Goal: Communication & Community: Ask a question

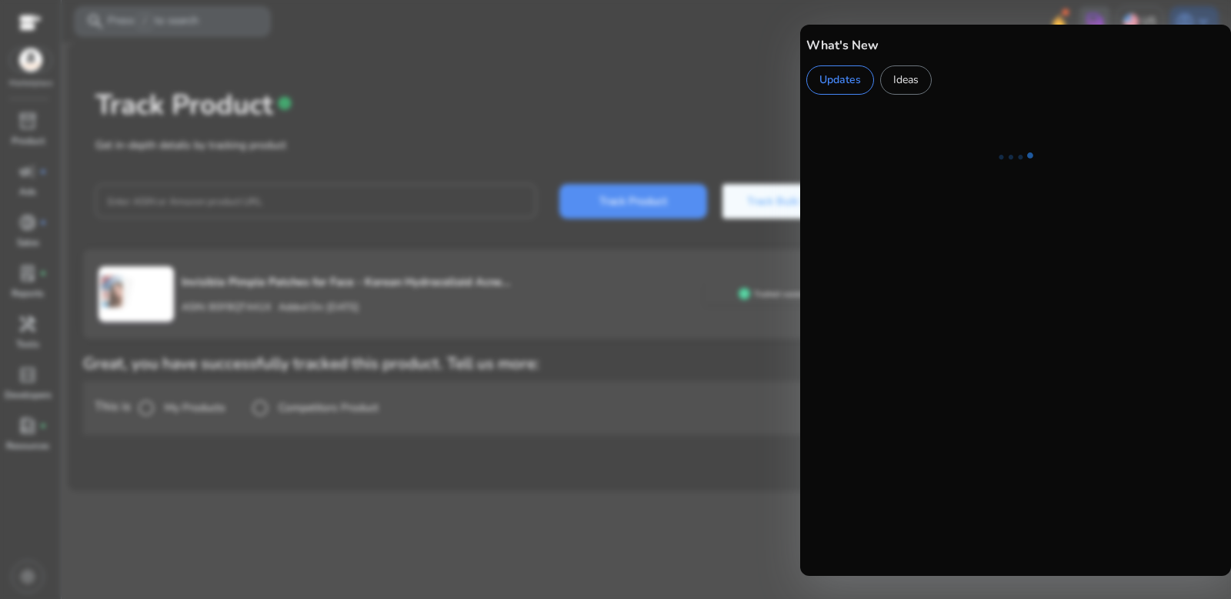
click at [785, 88] on div at bounding box center [615, 299] width 1231 height 599
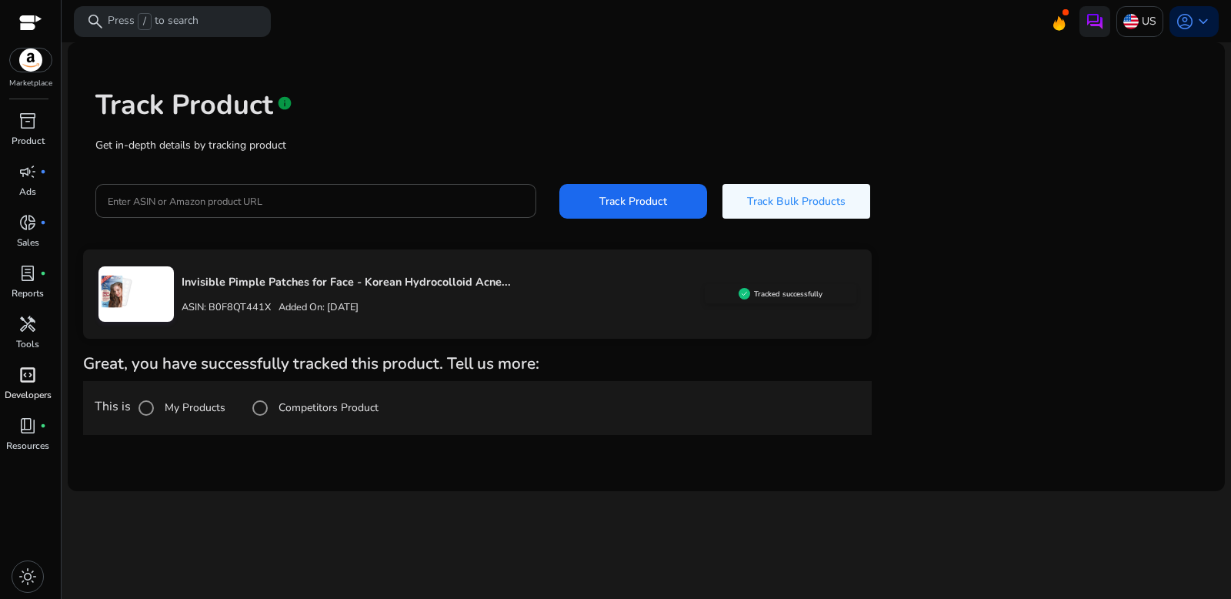
click at [30, 370] on span "code_blocks" at bounding box center [27, 374] width 18 height 18
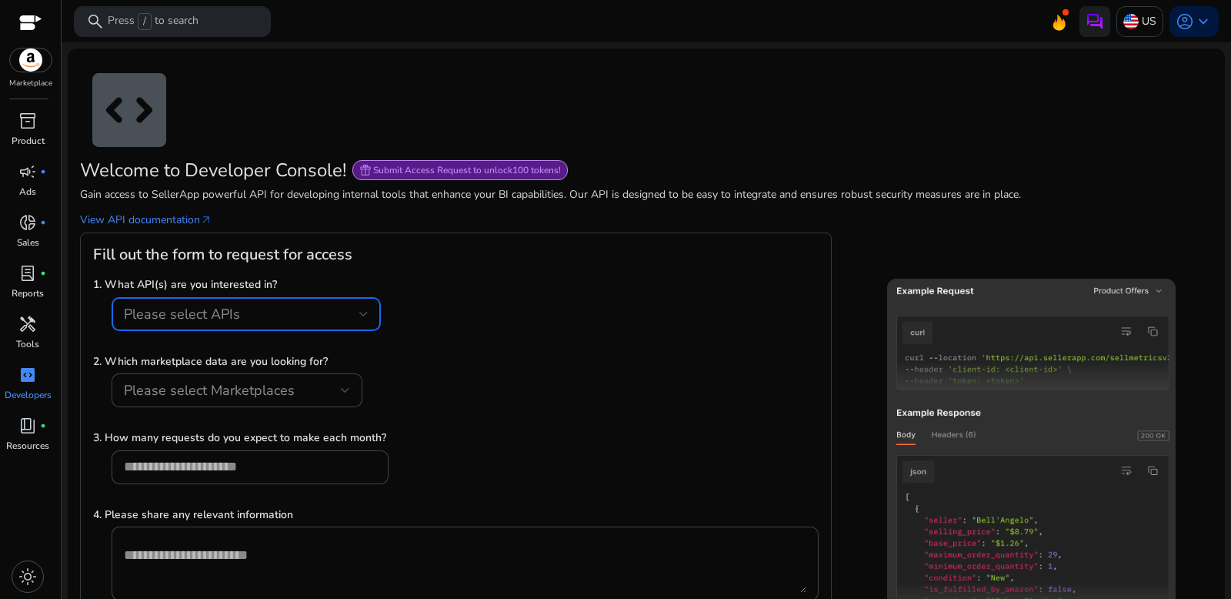
click at [279, 306] on div "Please select APIs" at bounding box center [241, 313] width 235 height 17
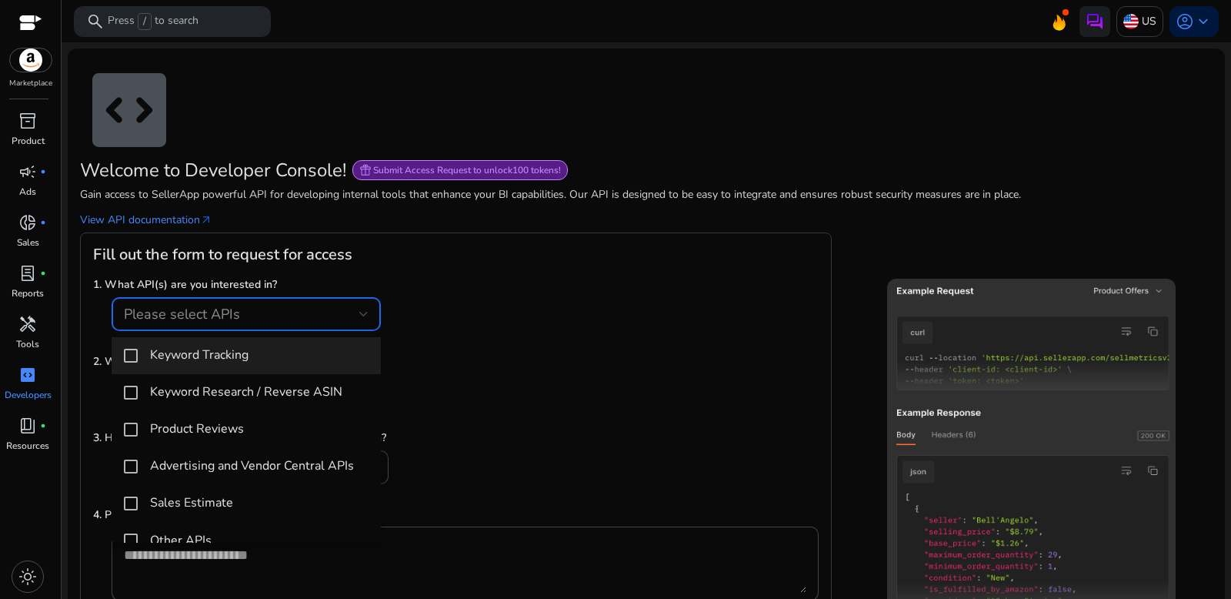
click at [544, 319] on div at bounding box center [615, 299] width 1231 height 599
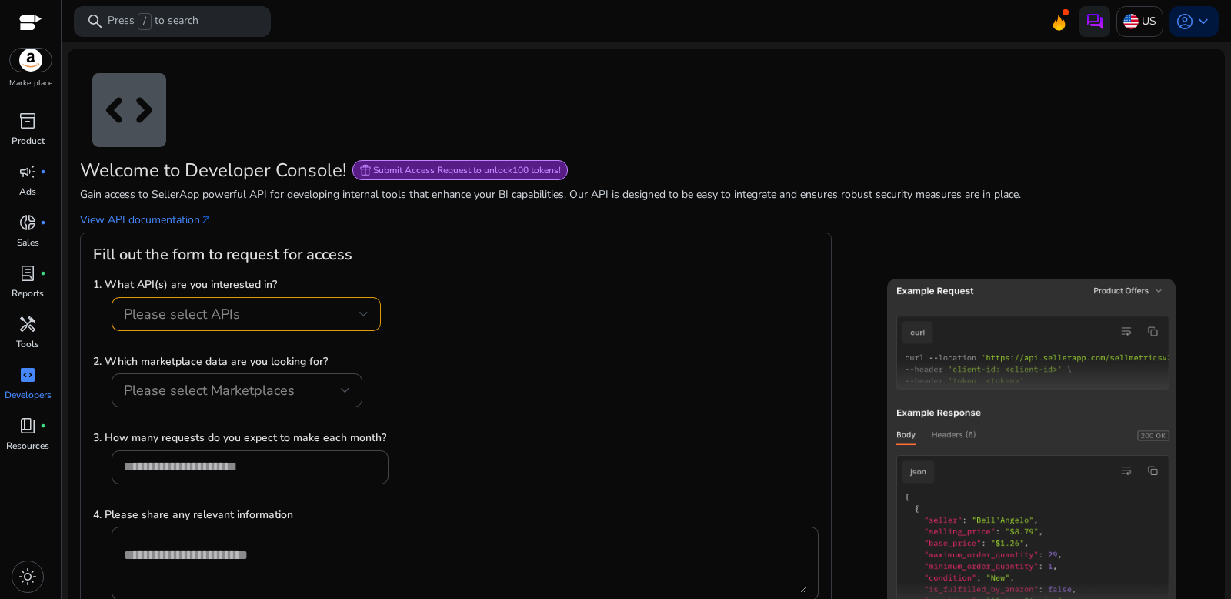
click at [35, 392] on p "Developers" at bounding box center [28, 395] width 47 height 14
click at [1047, 26] on icon at bounding box center [1058, 20] width 23 height 22
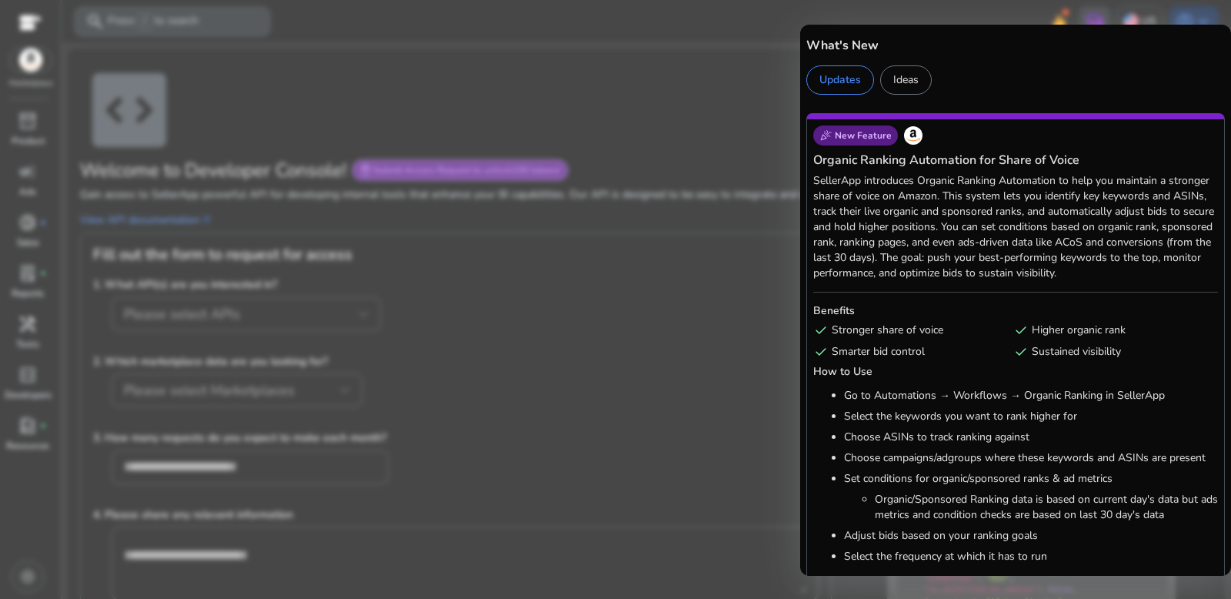
click at [819, 26] on div "What's New Updates Ideas" at bounding box center [1015, 60] width 431 height 70
click at [719, 101] on div at bounding box center [615, 299] width 1231 height 599
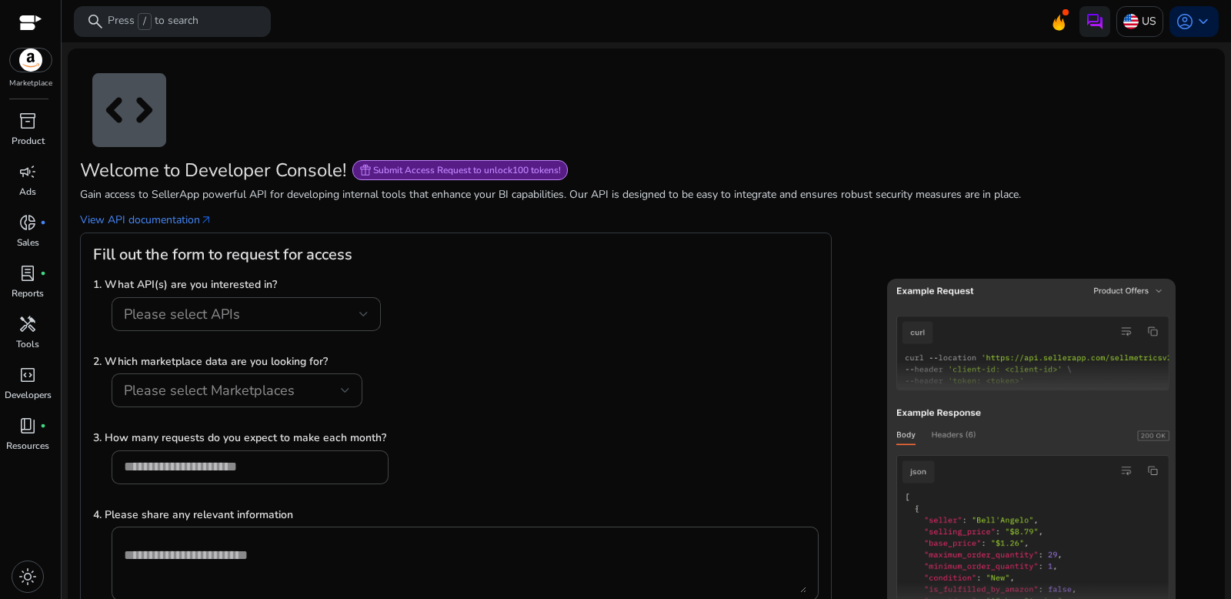
scroll to position [84, 0]
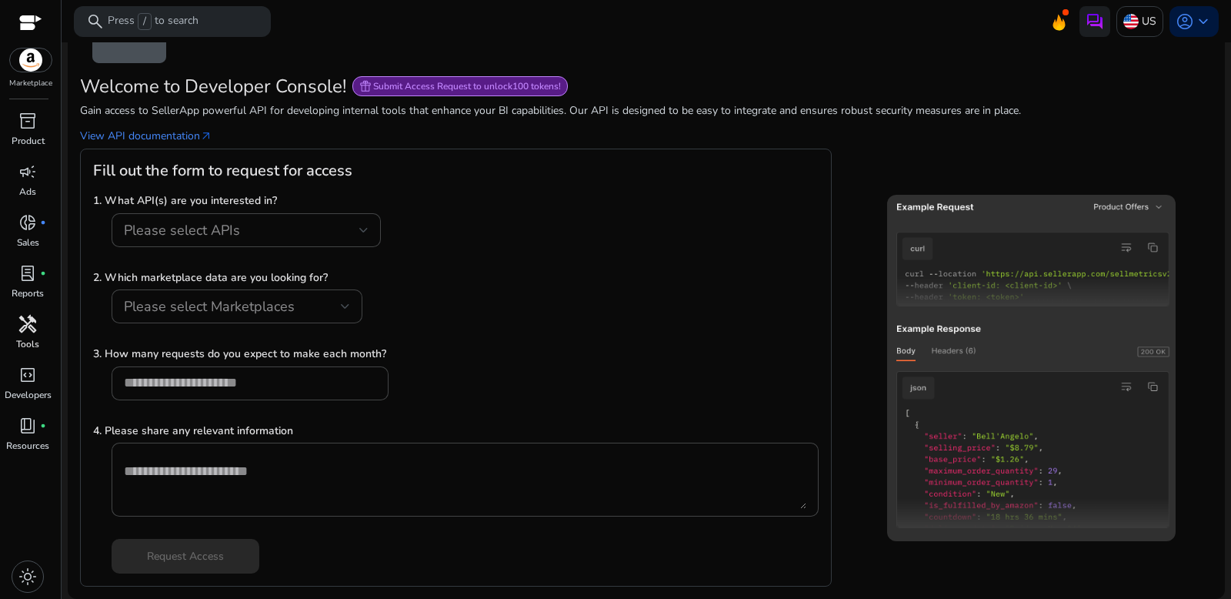
click at [23, 318] on span "handyman" at bounding box center [27, 324] width 18 height 18
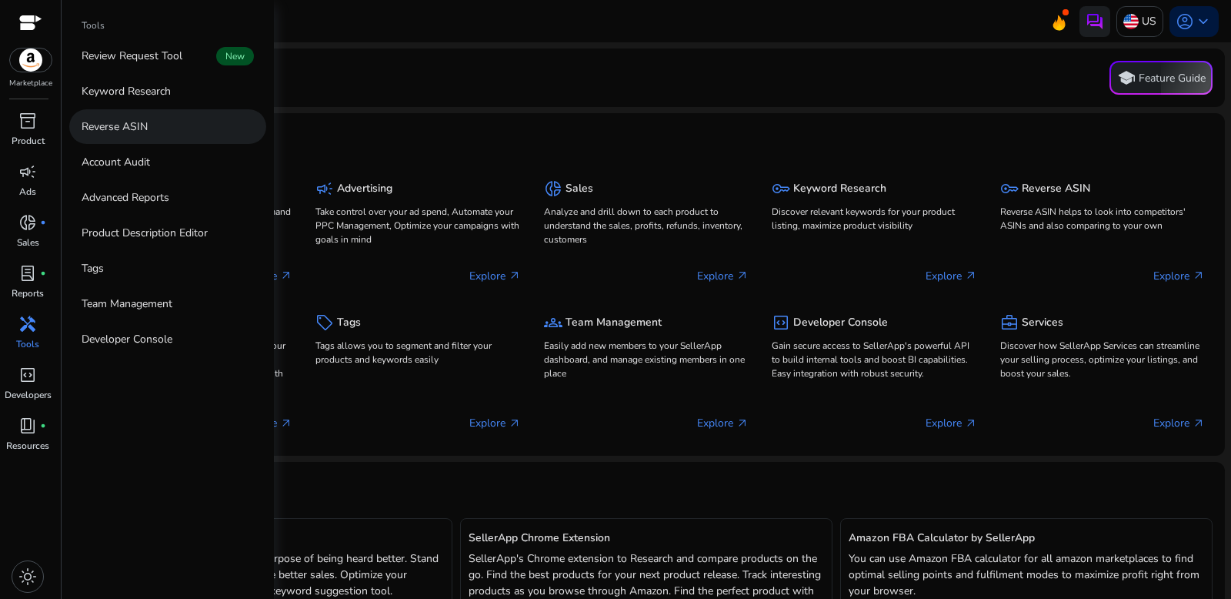
click at [209, 142] on link "Reverse ASIN" at bounding box center [167, 126] width 197 height 35
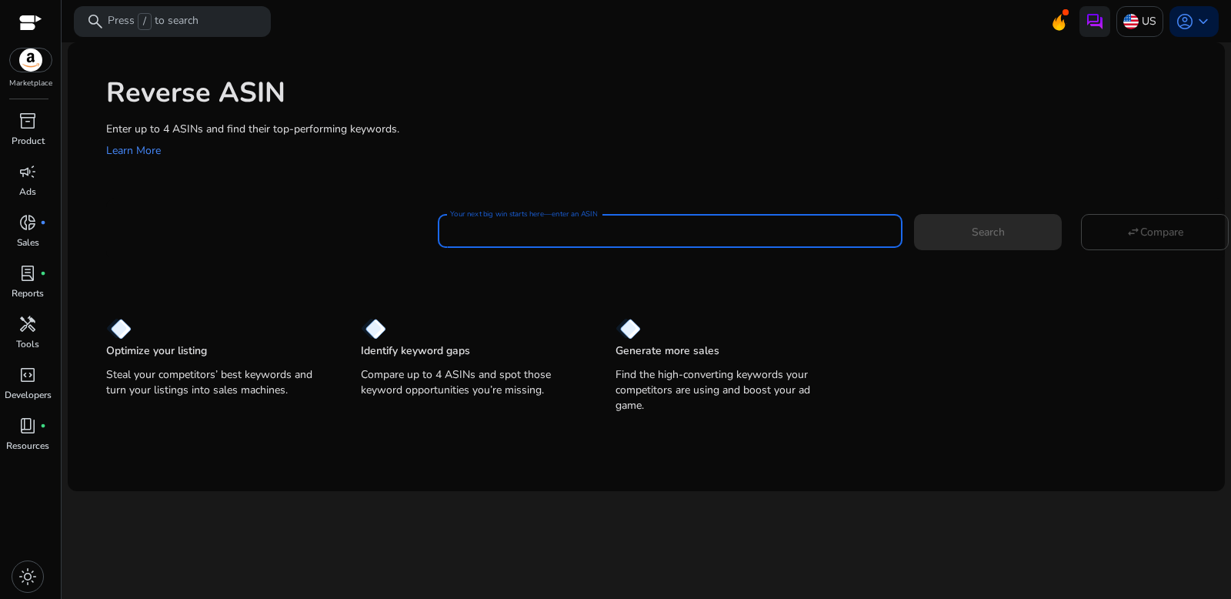
click at [657, 227] on input "Your next big win starts here—enter an ASIN" at bounding box center [670, 230] width 440 height 17
click at [512, 235] on input "Your next big win starts here—enter an ASIN" at bounding box center [670, 230] width 440 height 17
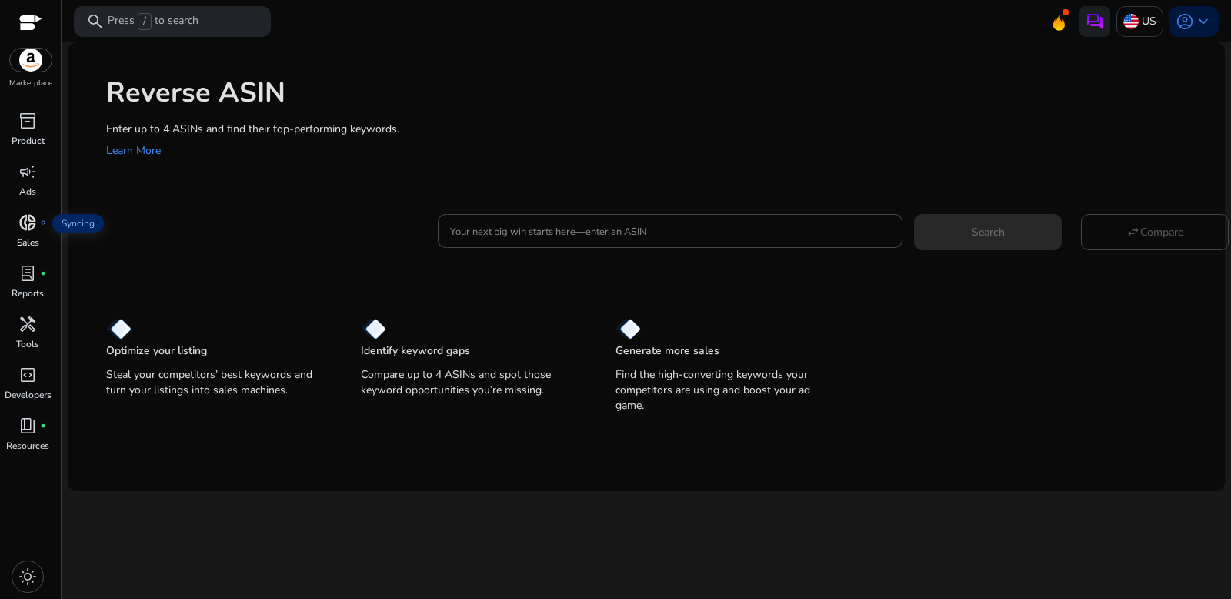
click at [28, 223] on span "donut_small" at bounding box center [27, 222] width 18 height 18
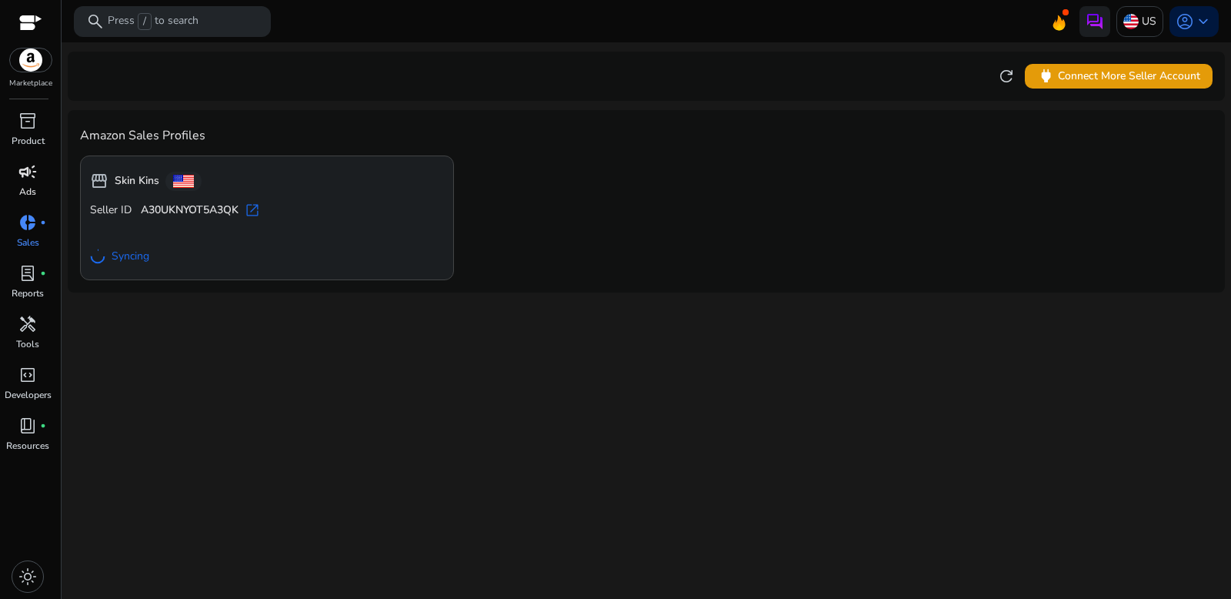
click at [16, 182] on div "campaign" at bounding box center [27, 171] width 43 height 25
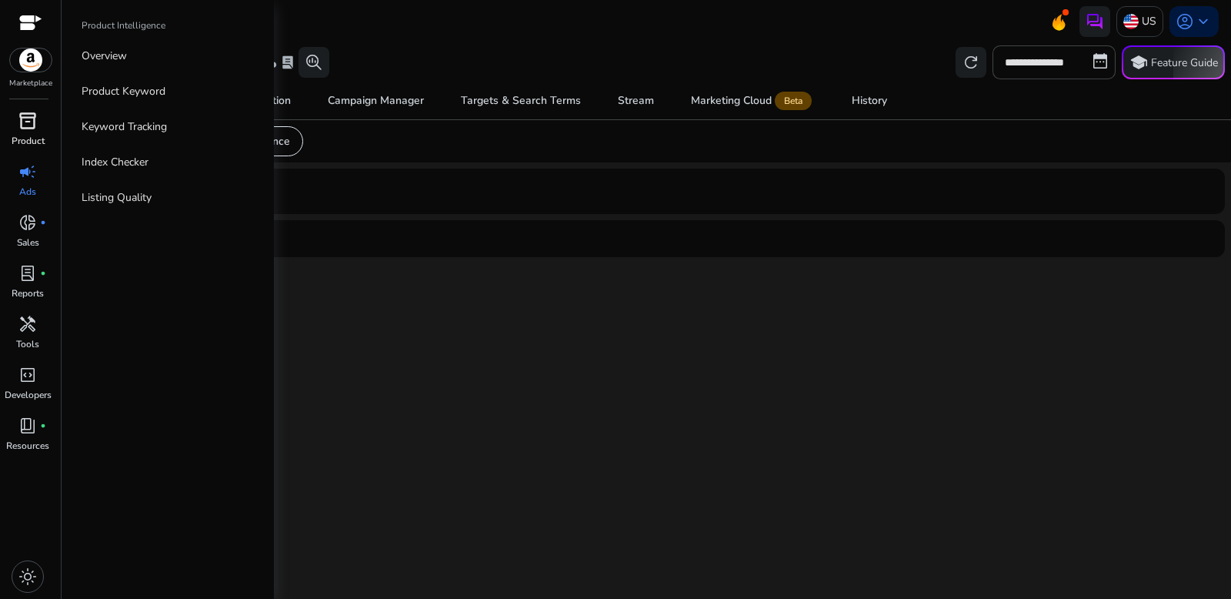
click at [36, 112] on span "inventory_2" at bounding box center [27, 121] width 18 height 18
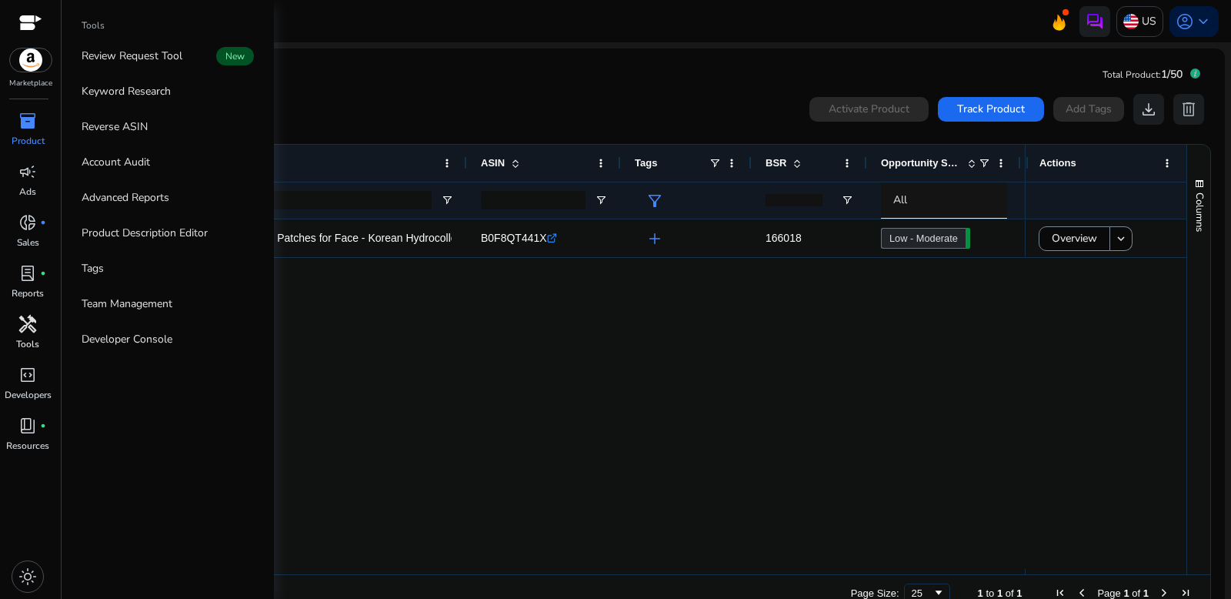
click at [39, 326] on div "handyman" at bounding box center [27, 324] width 43 height 25
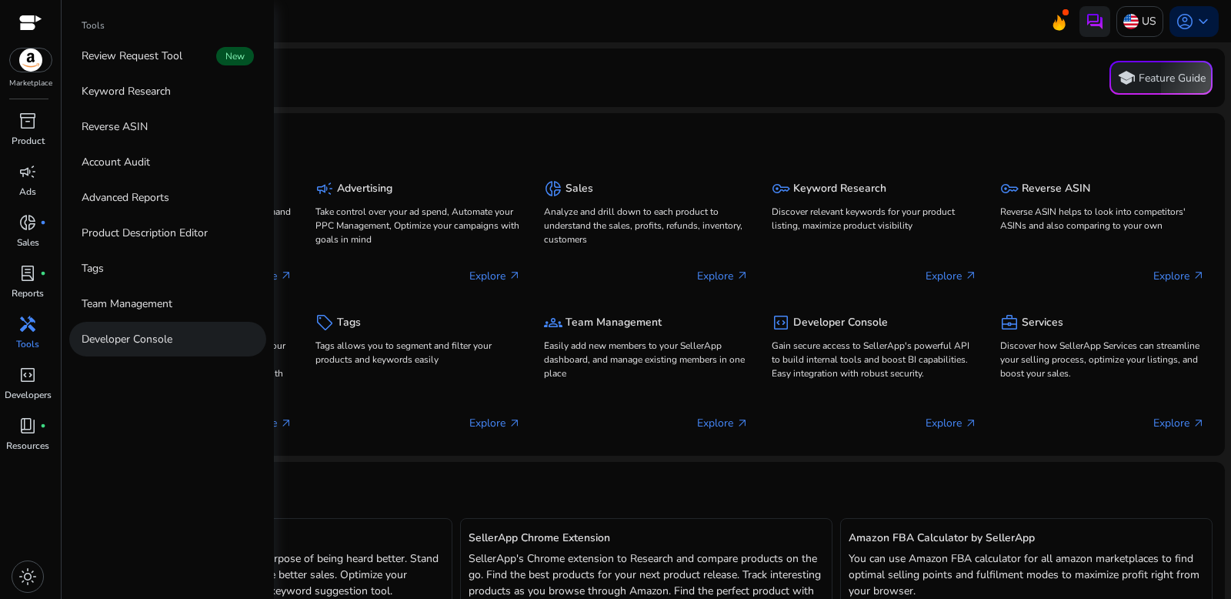
click at [104, 329] on link "Developer Console" at bounding box center [167, 339] width 197 height 35
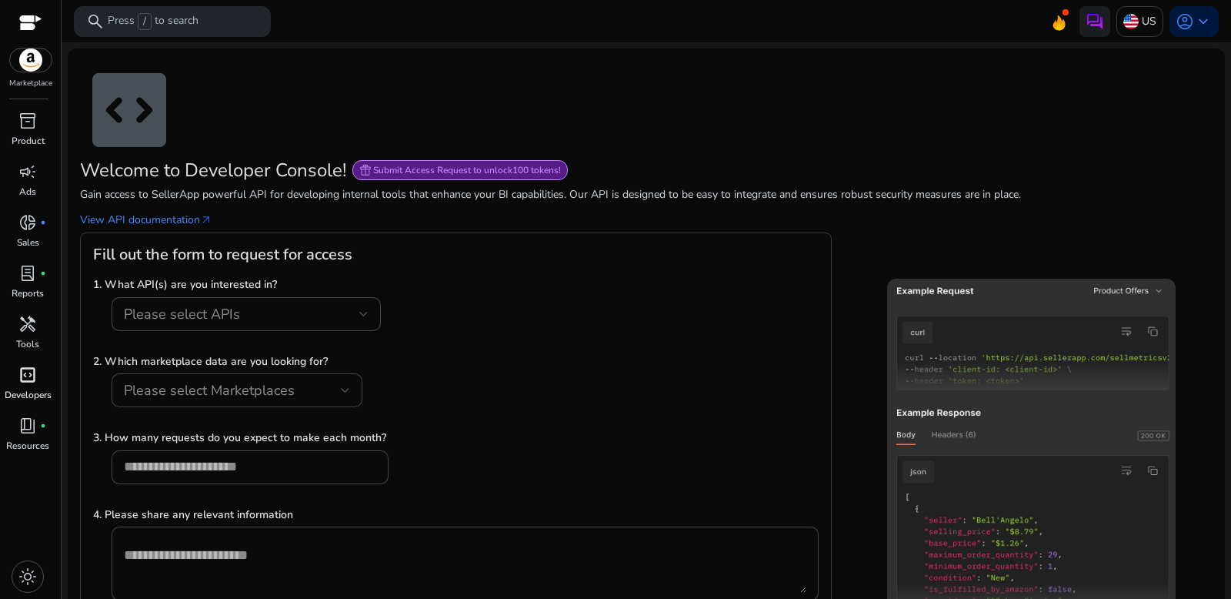
click at [27, 372] on span "code_blocks" at bounding box center [27, 374] width 18 height 18
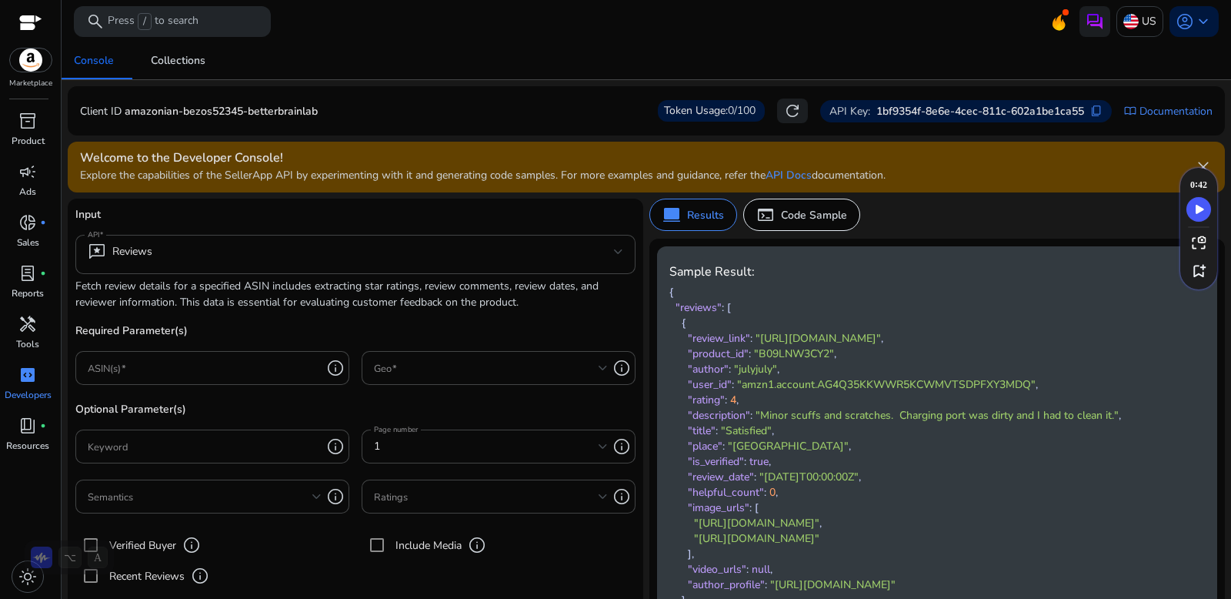
click at [978, 112] on p "1bf9354f-8e6e-4cec-811c-602a1be1ca55" at bounding box center [980, 111] width 208 height 16
click at [782, 177] on link "API Docs" at bounding box center [789, 175] width 46 height 15
drag, startPoint x: 450, startPoint y: 357, endPoint x: 436, endPoint y: 378, distance: 25.0
click at [443, 366] on div at bounding box center [491, 368] width 234 height 34
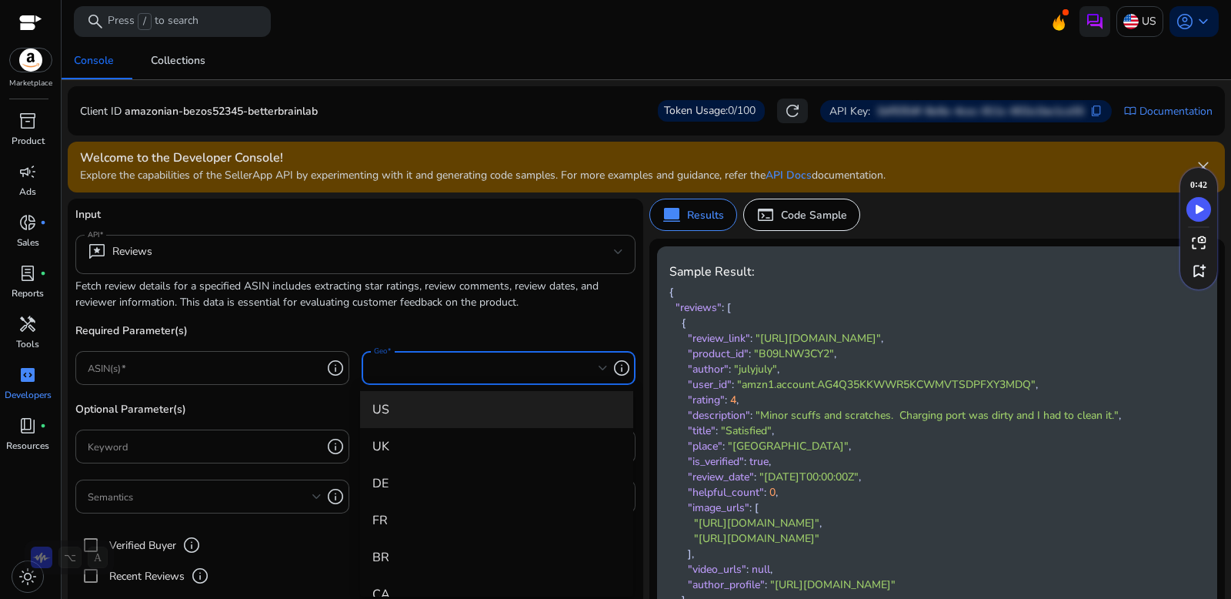
click at [461, 416] on span "US" at bounding box center [496, 409] width 248 height 17
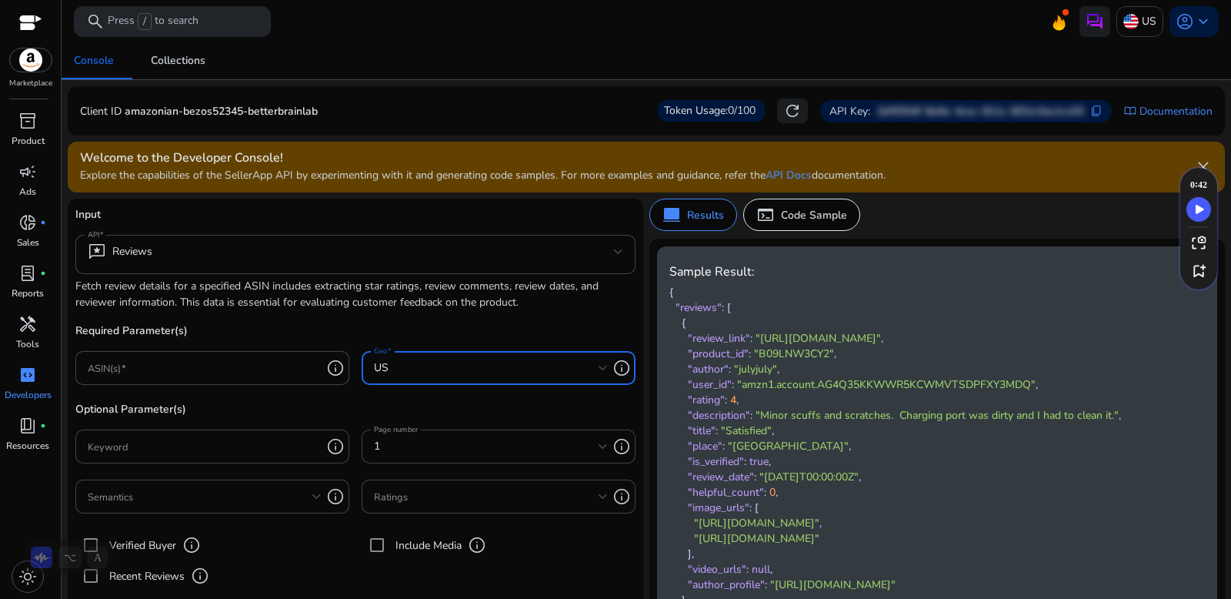
click at [272, 232] on p "Input" at bounding box center [355, 220] width 560 height 28
click at [283, 255] on mat-select-trigger "reviews Reviews" at bounding box center [351, 251] width 526 height 18
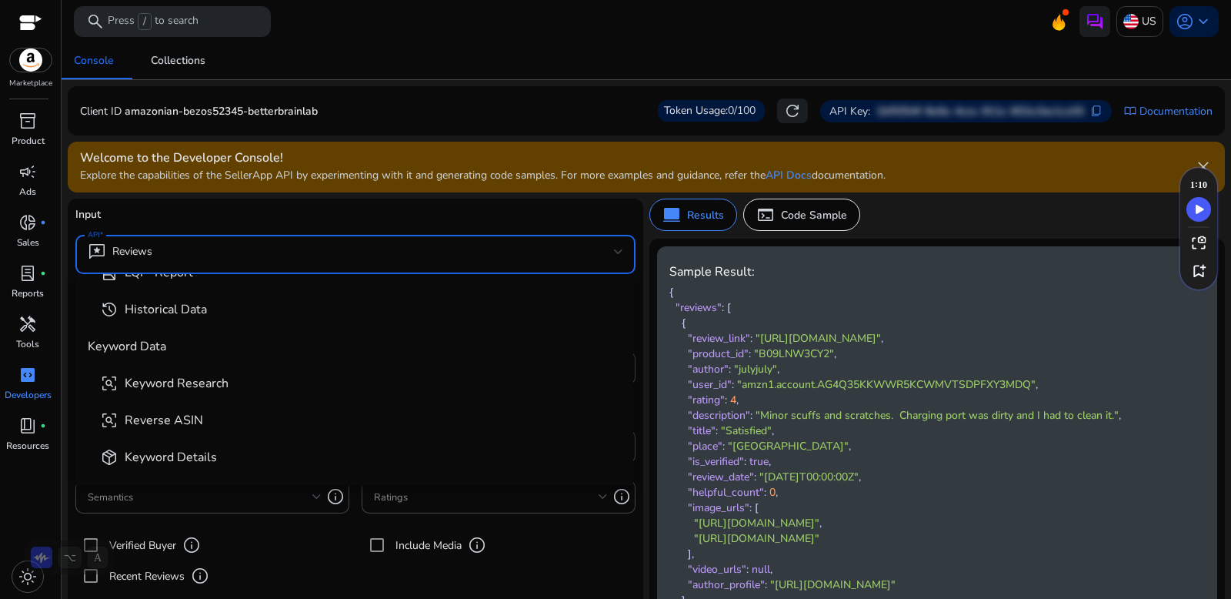
scroll to position [177, 0]
click at [272, 422] on span "frame_inspect Reverse ASIN" at bounding box center [360, 417] width 521 height 18
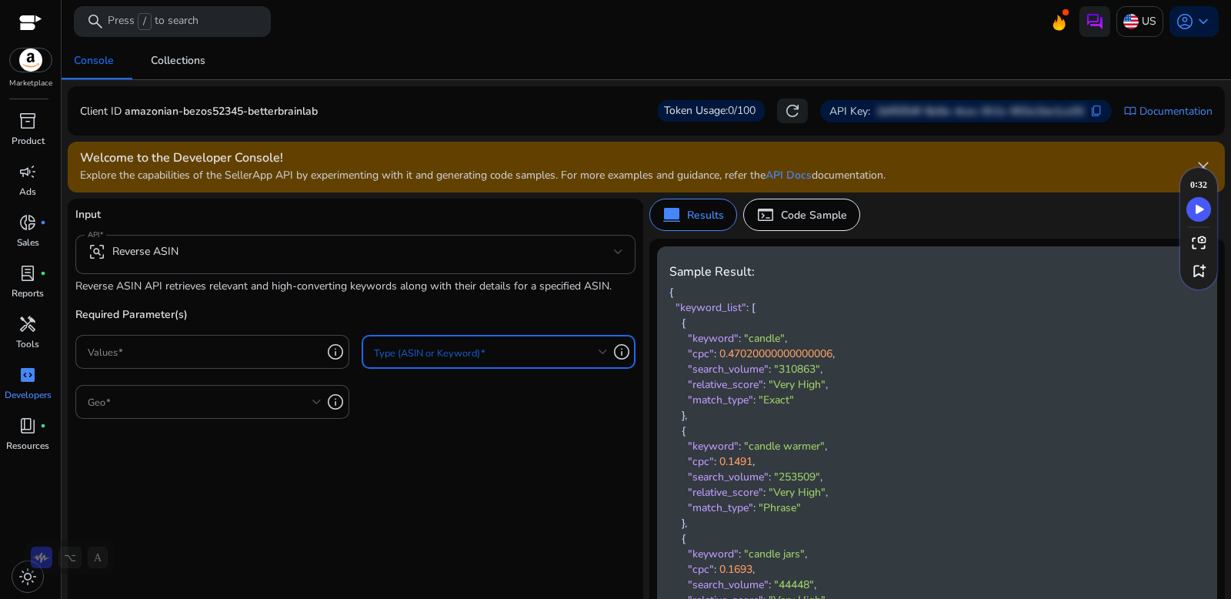
click at [438, 345] on span at bounding box center [486, 351] width 225 height 17
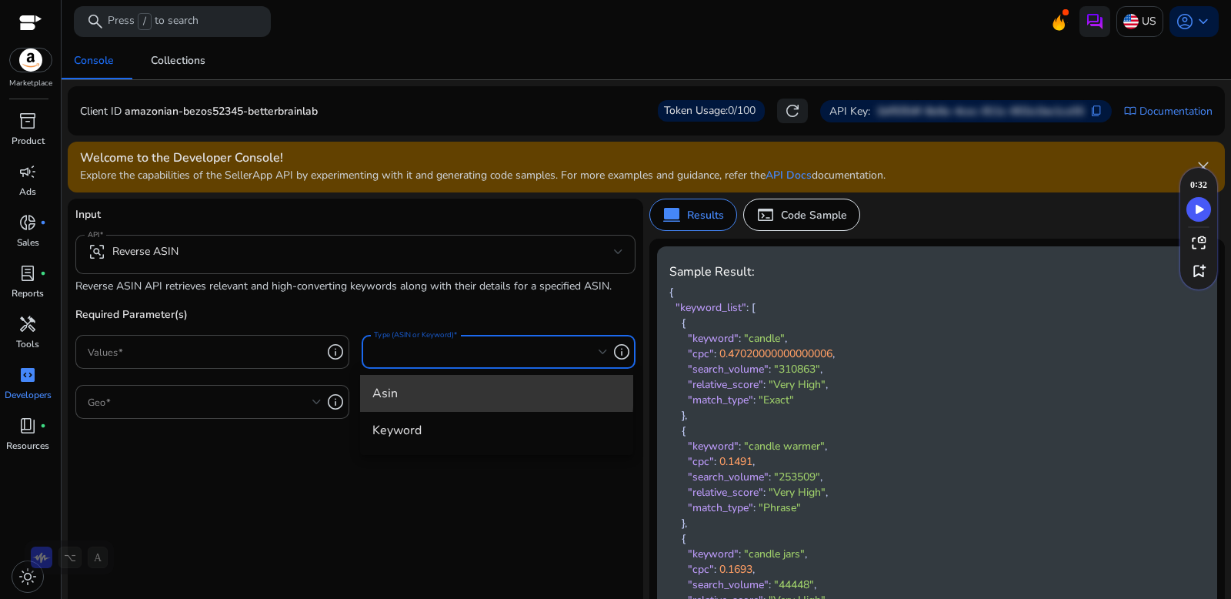
click at [447, 389] on span "asin" at bounding box center [496, 393] width 248 height 17
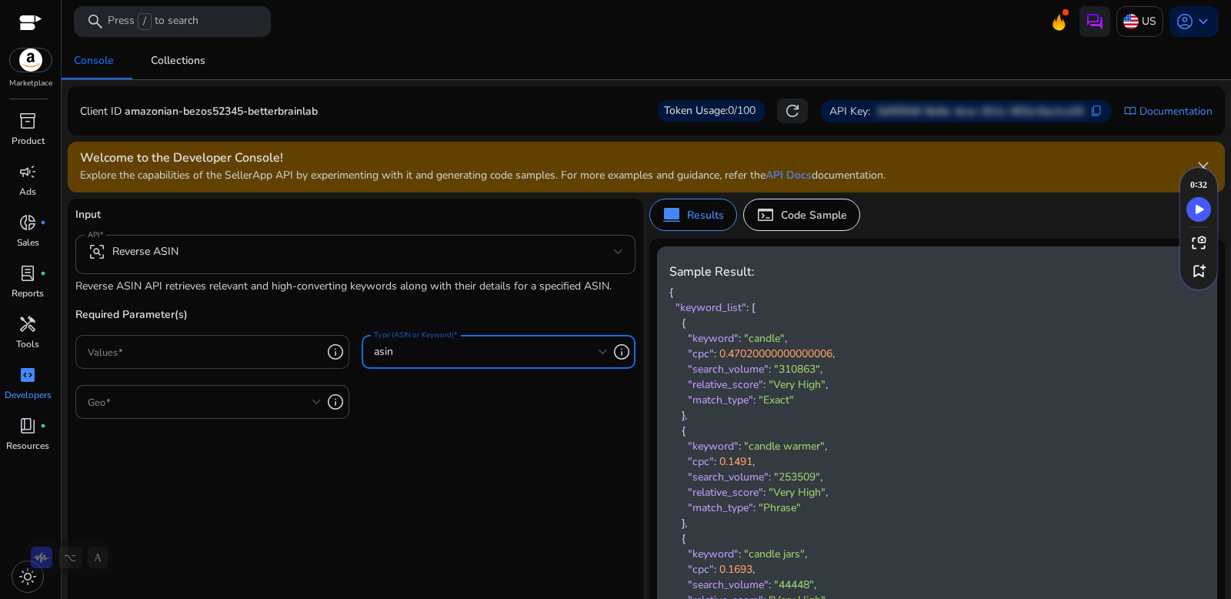
click at [251, 356] on input "Values" at bounding box center [205, 351] width 234 height 17
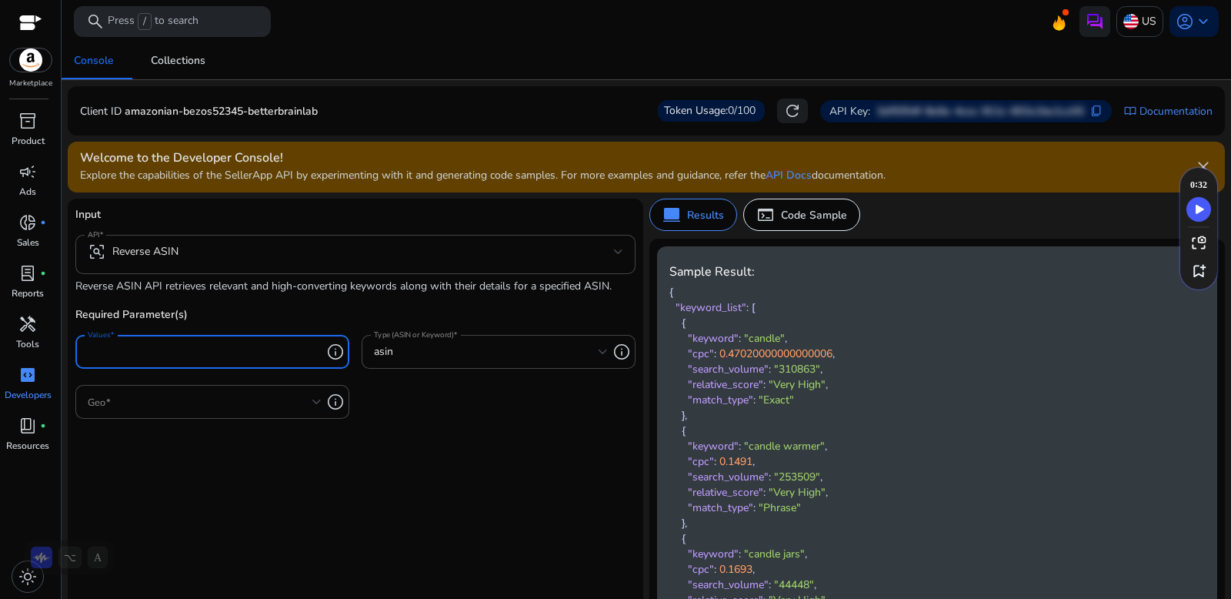
paste input "**********"
type input "**********"
click at [238, 417] on div at bounding box center [205, 402] width 234 height 34
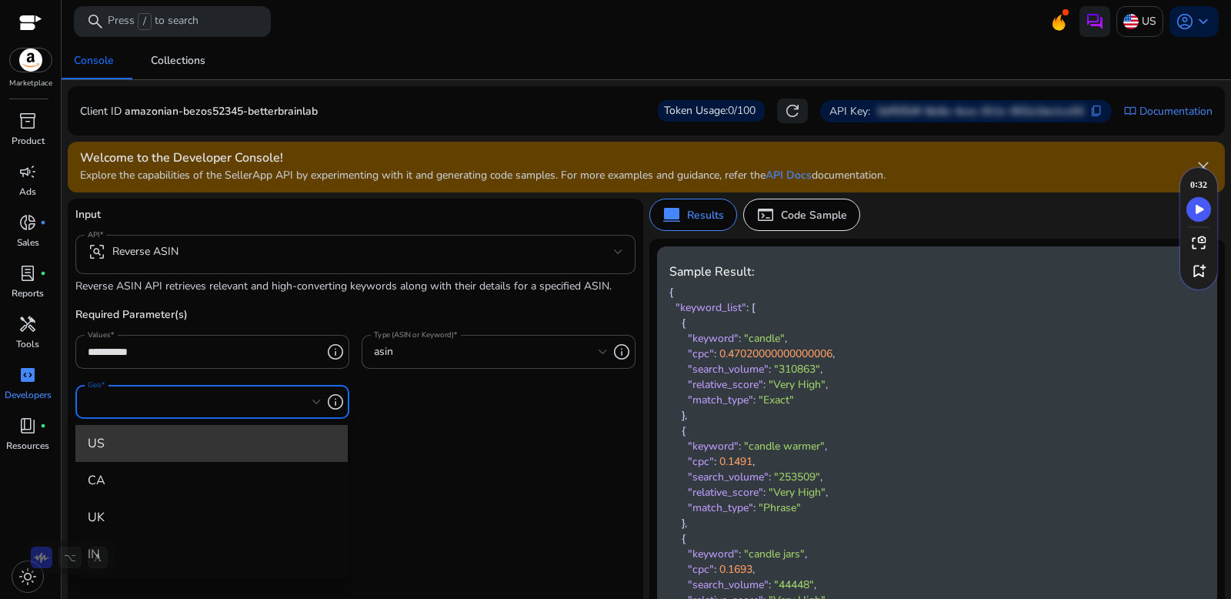
click at [231, 440] on span "US" at bounding box center [212, 443] width 248 height 17
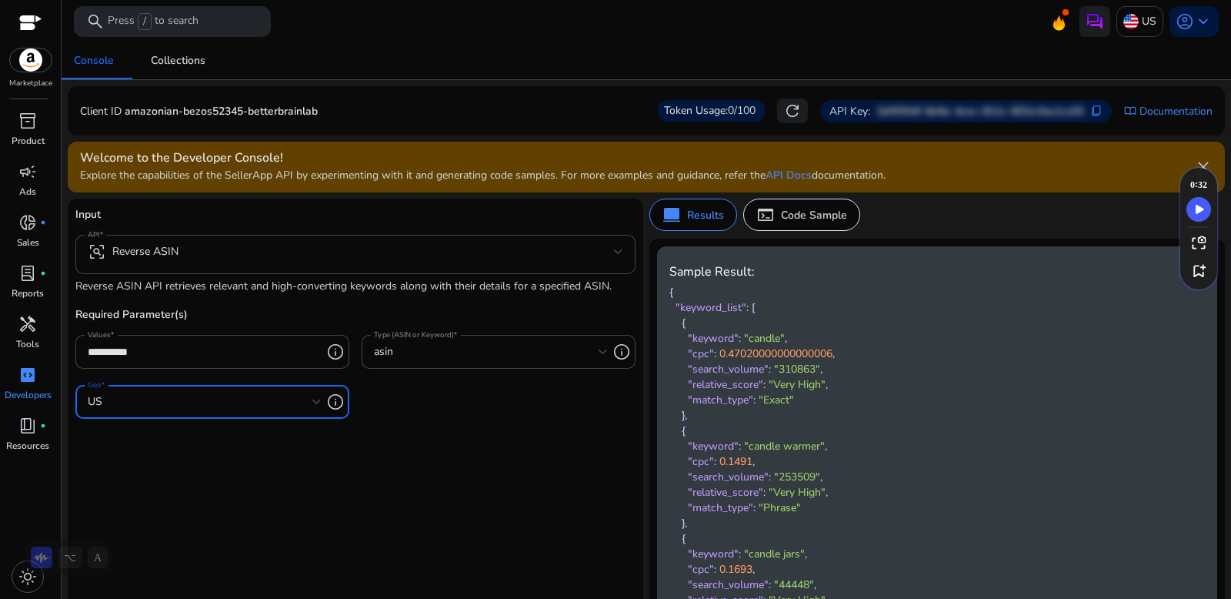
click at [385, 402] on div "**********" at bounding box center [355, 370] width 560 height 128
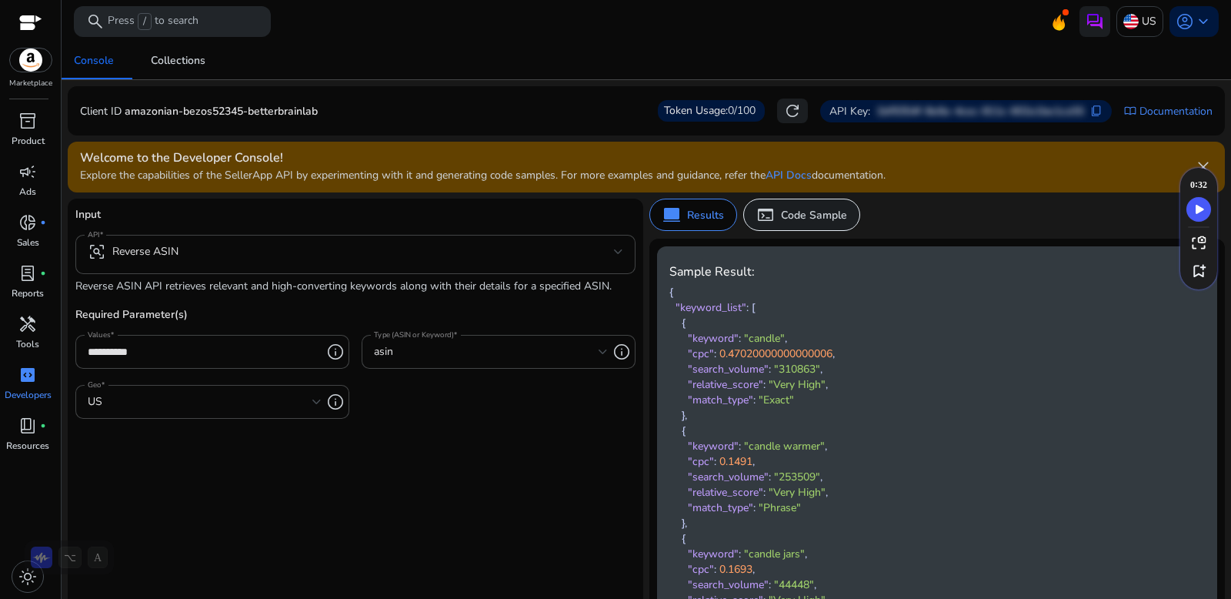
click at [830, 222] on p "Code Sample" at bounding box center [814, 215] width 66 height 16
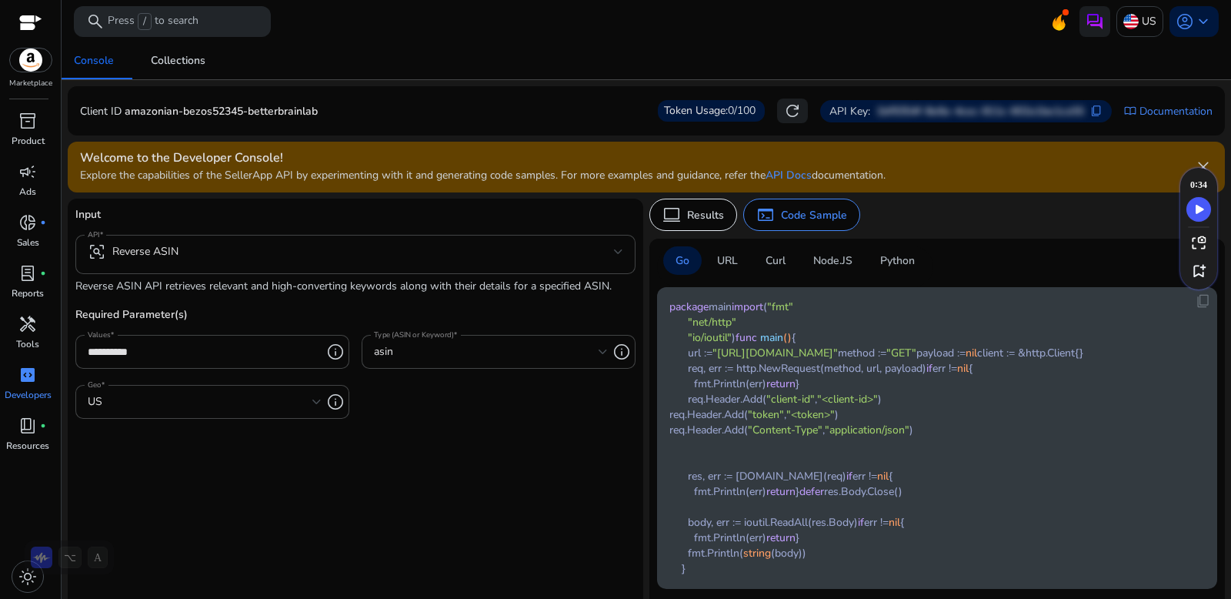
click at [761, 258] on div "Curl" at bounding box center [775, 260] width 45 height 28
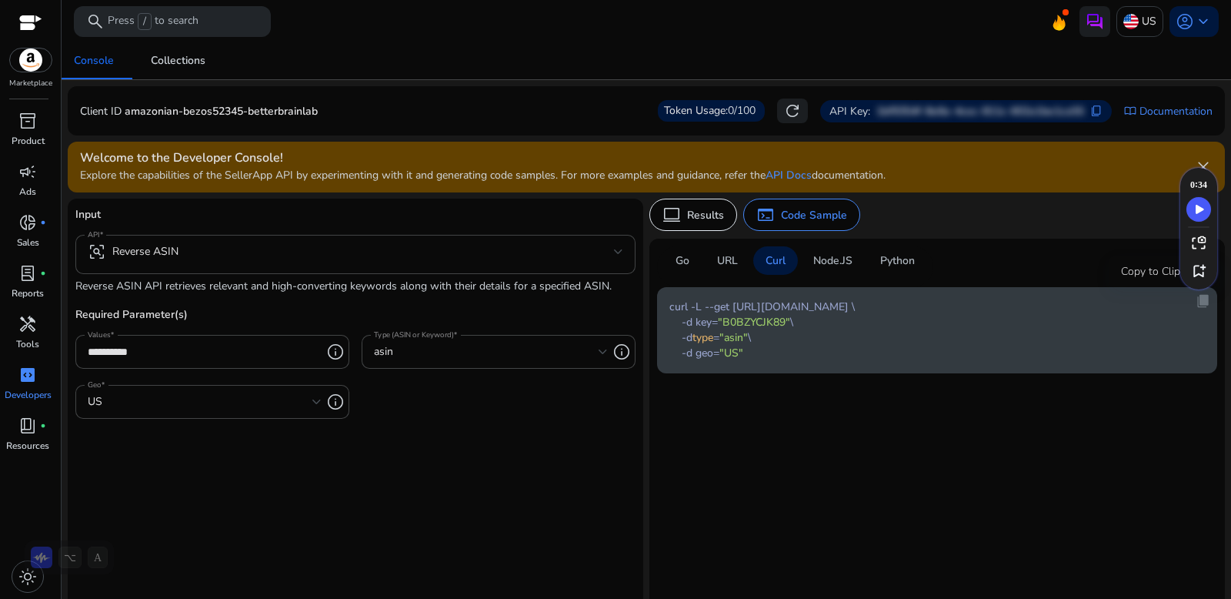
click at [1196, 301] on span "content_copy" at bounding box center [1203, 300] width 15 height 15
click at [1168, 115] on link "Documentation" at bounding box center [1175, 111] width 73 height 16
click at [1091, 110] on span "content_copy" at bounding box center [1096, 111] width 12 height 12
click at [1187, 27] on span "account_circle" at bounding box center [1185, 21] width 18 height 18
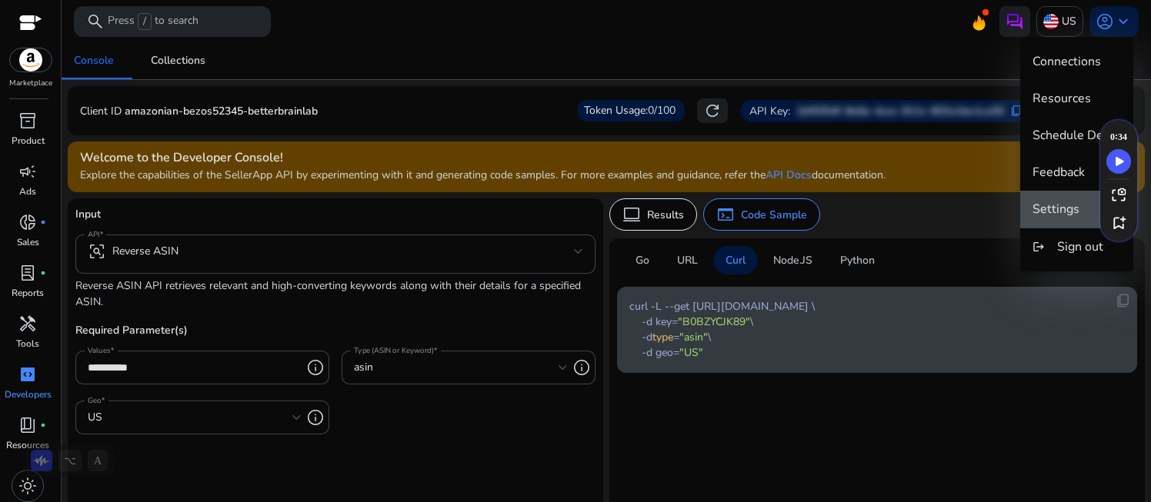
click at [1071, 203] on span "Settings" at bounding box center [1056, 209] width 47 height 17
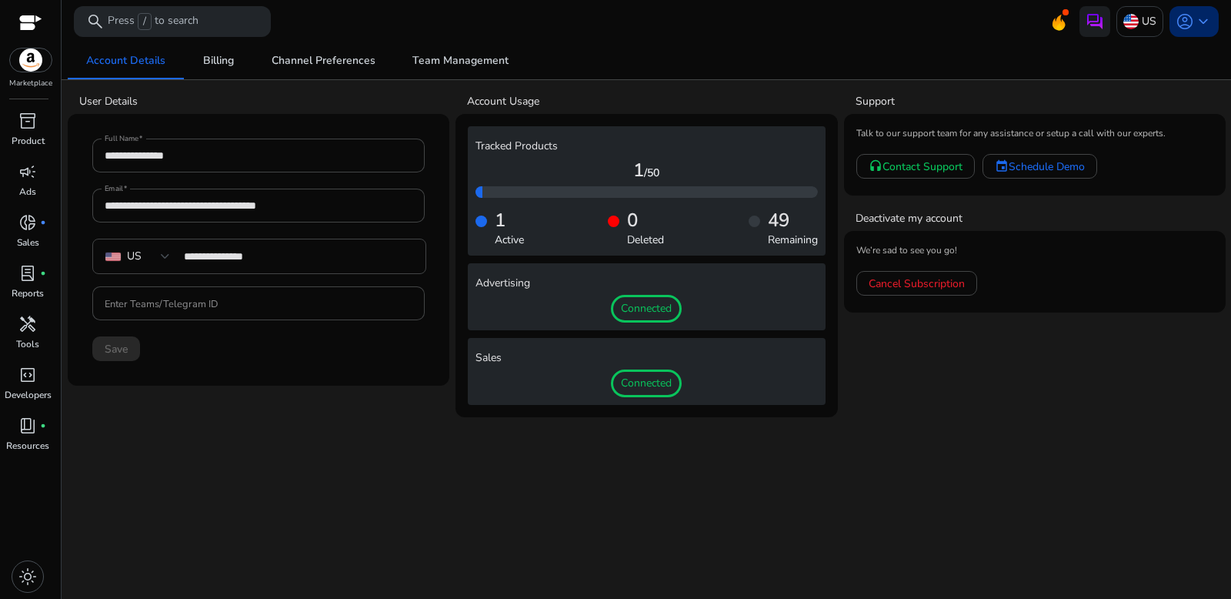
click at [1200, 26] on span "keyboard_arrow_down" at bounding box center [1203, 21] width 18 height 18
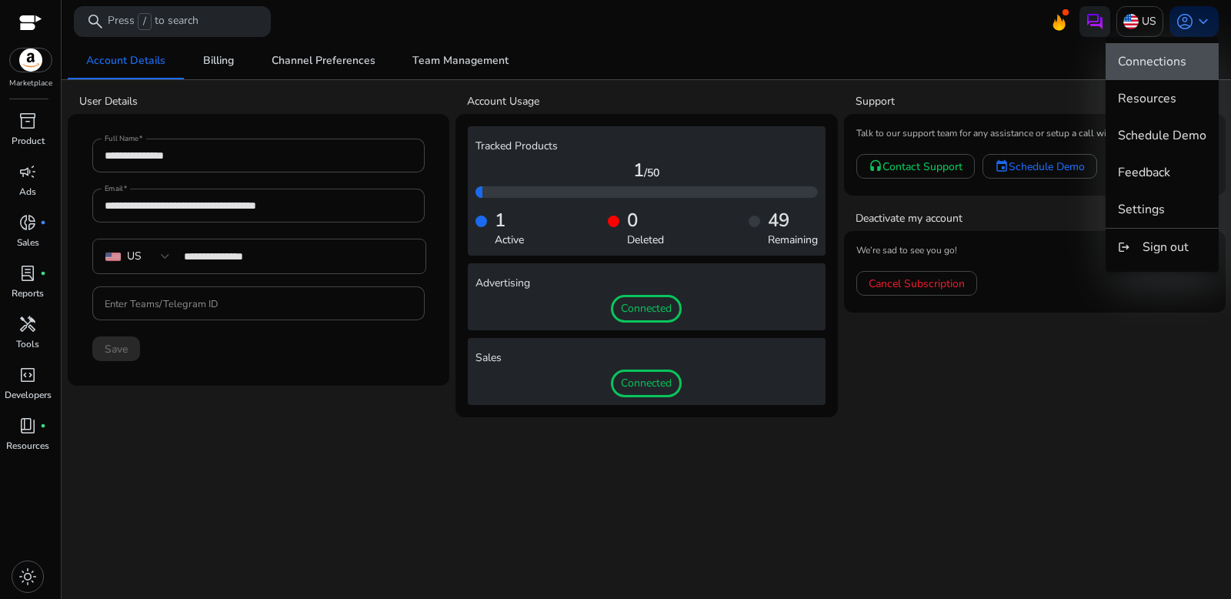
click at [1172, 61] on span "Connections" at bounding box center [1152, 61] width 68 height 17
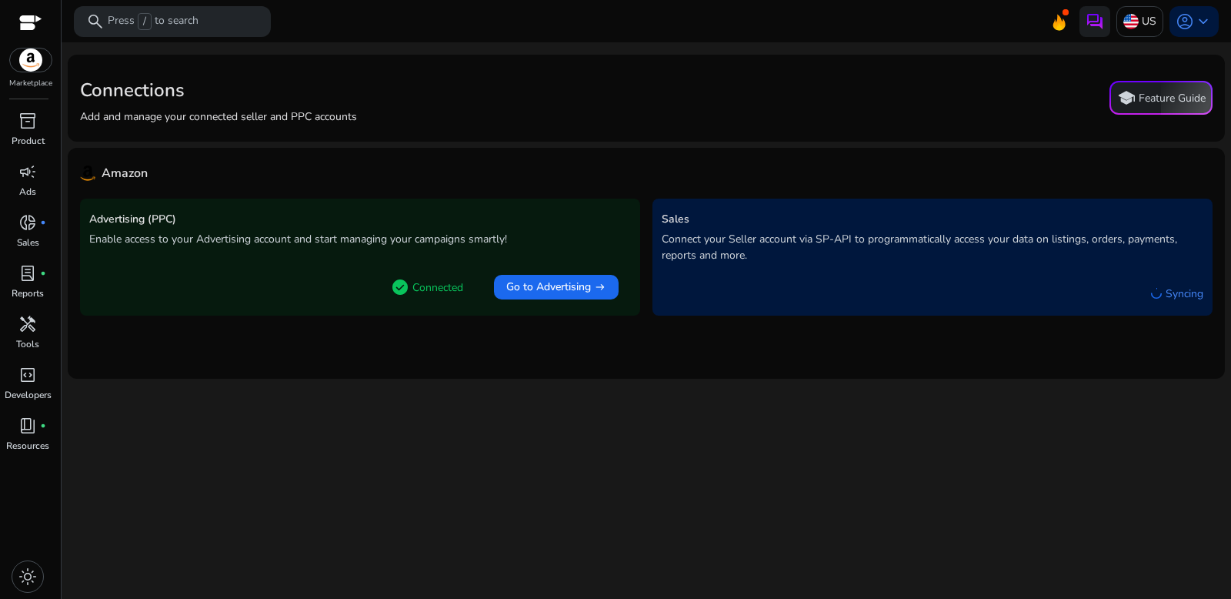
click at [28, 27] on div at bounding box center [30, 24] width 23 height 18
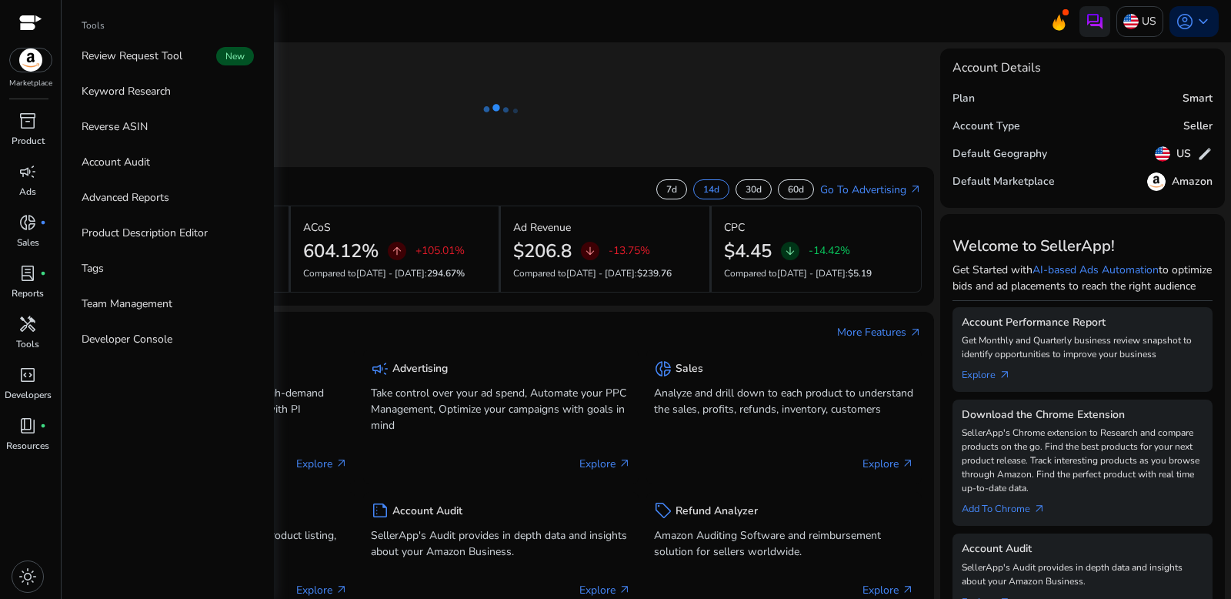
click at [38, 20] on div at bounding box center [30, 24] width 23 height 18
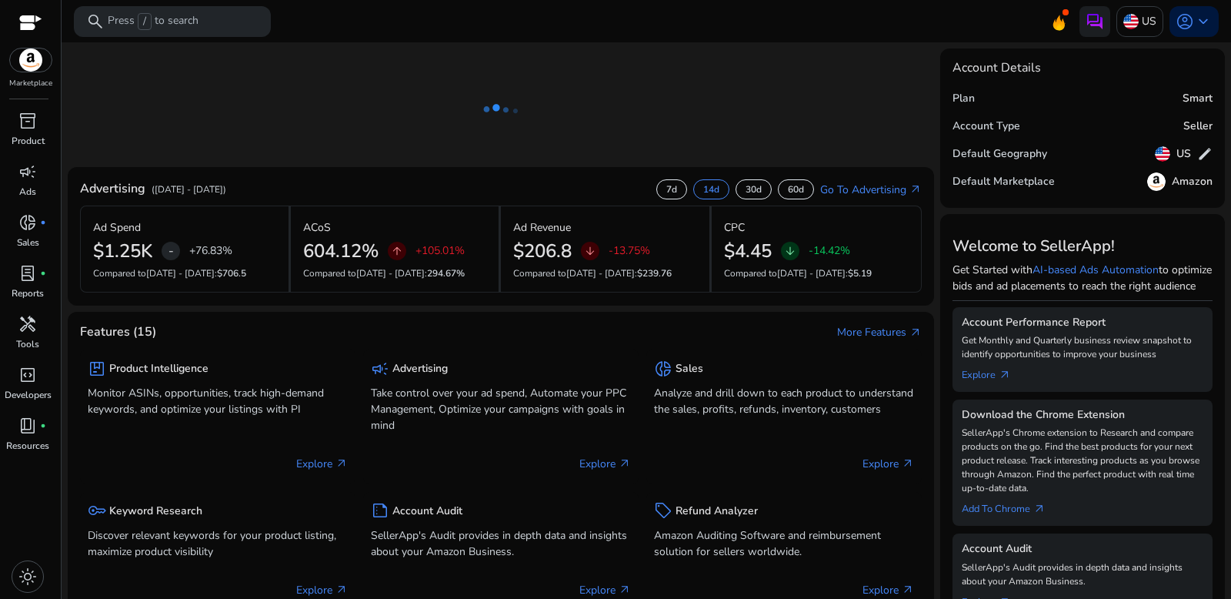
click at [207, 29] on div "search Press / to search" at bounding box center [172, 21] width 197 height 31
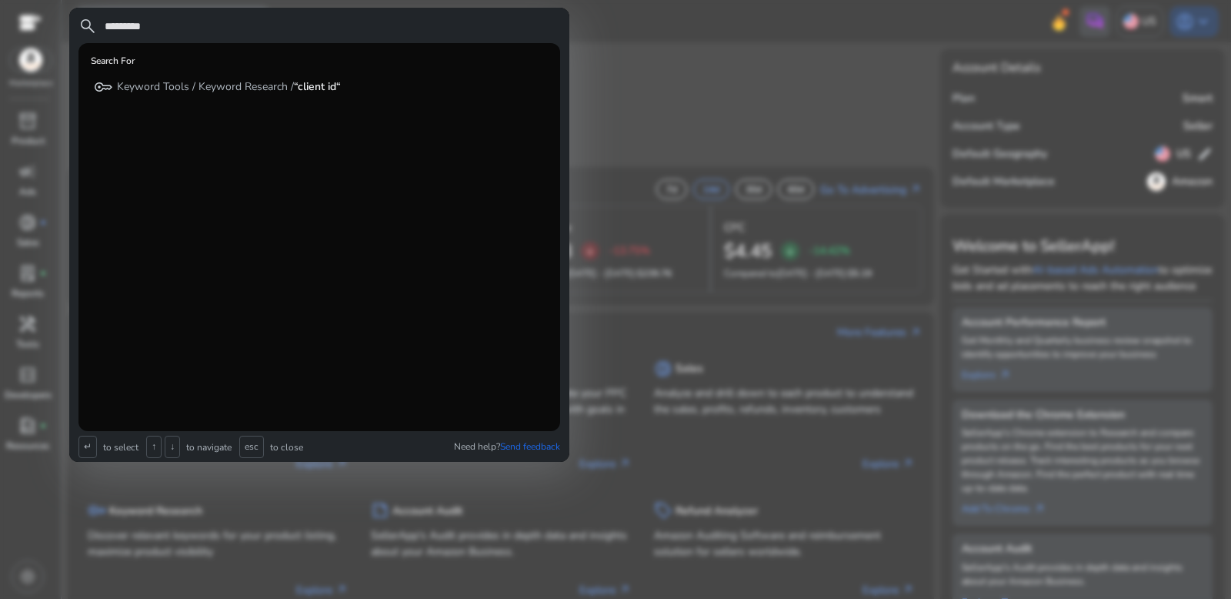
type input "*********"
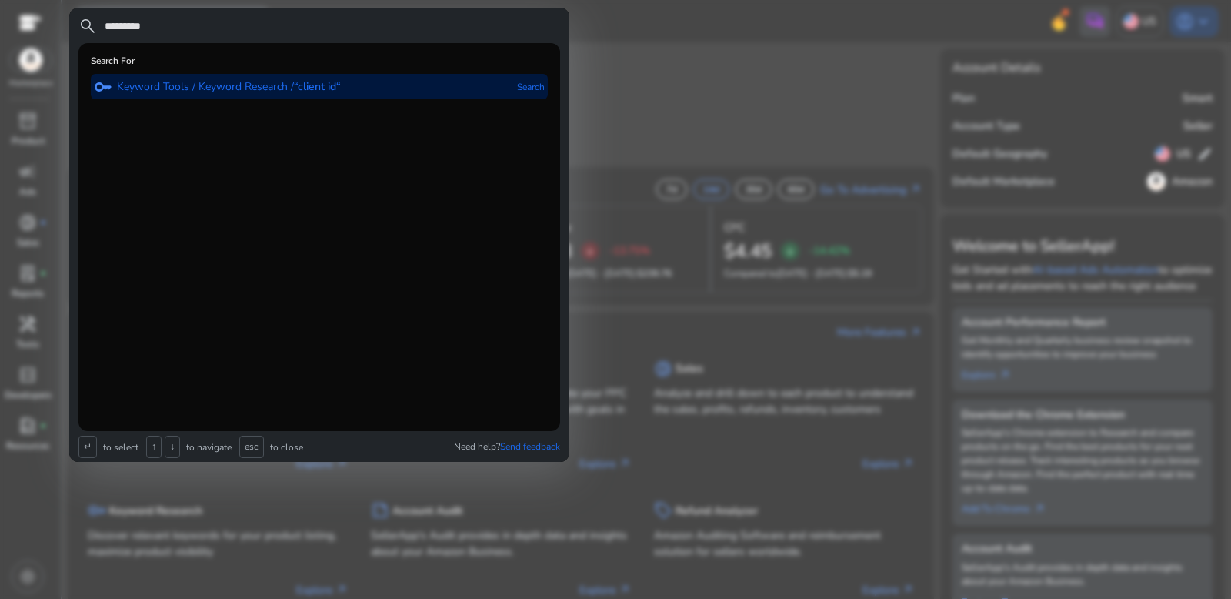
click at [323, 91] on b "“client id“" at bounding box center [317, 86] width 47 height 15
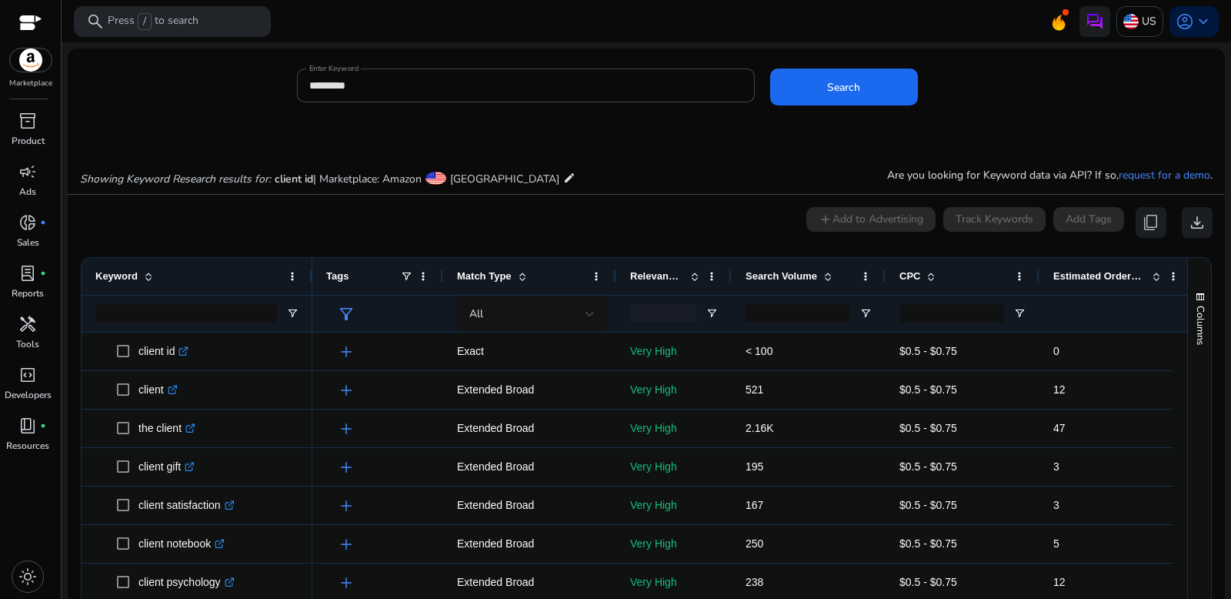
scroll to position [131, 0]
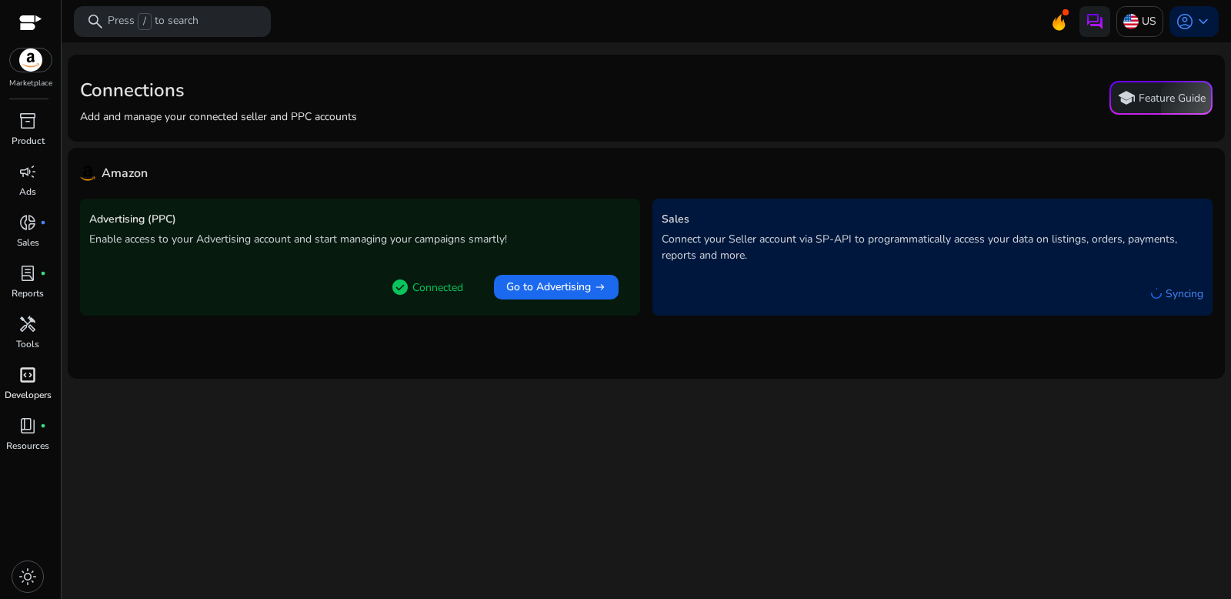
click at [28, 382] on span "code_blocks" at bounding box center [27, 374] width 18 height 18
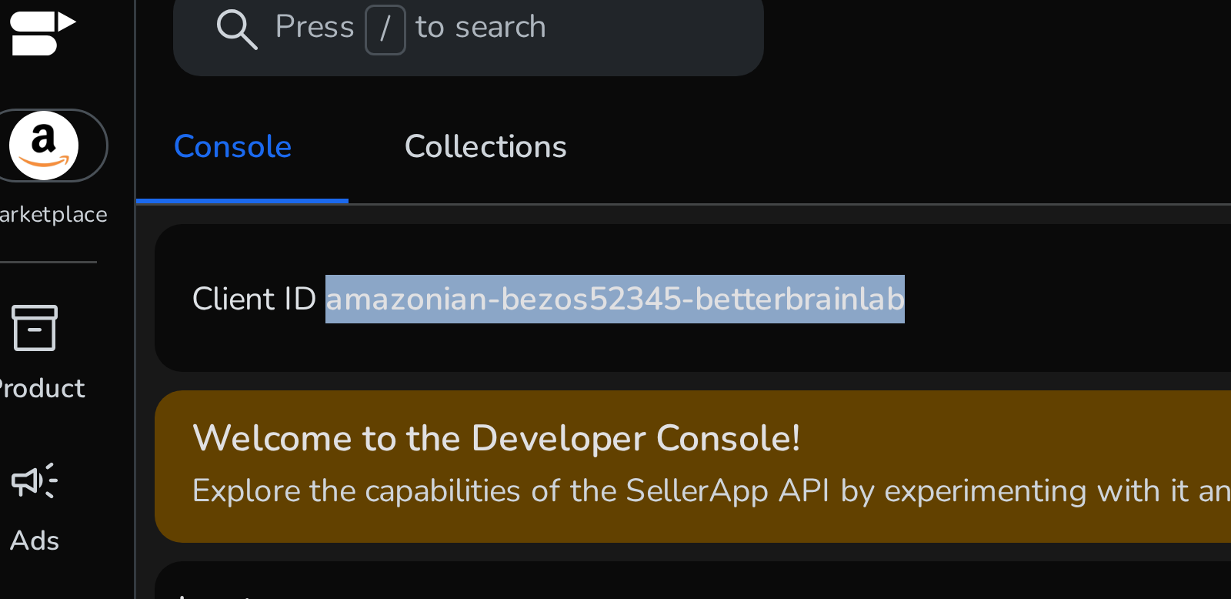
drag, startPoint x: 125, startPoint y: 110, endPoint x: 319, endPoint y: 108, distance: 193.9
click at [319, 108] on div "Client ID amazonian-bezos52345-betterbrainlab Token Usage: 0/100 refresh API Ke…" at bounding box center [646, 110] width 1133 height 25
copy p "amazonian-bezos52345-betterbrainlab"
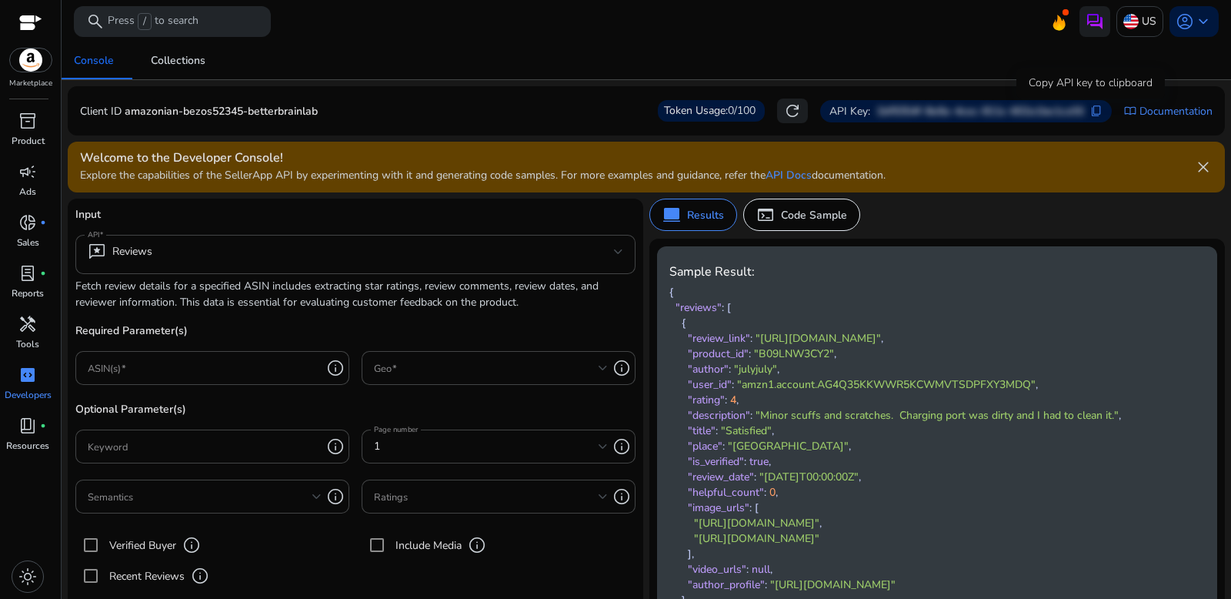
click at [1090, 112] on span "content_copy" at bounding box center [1096, 111] width 12 height 12
click at [790, 119] on span "refresh" at bounding box center [792, 111] width 18 height 18
click at [790, 103] on span "refresh" at bounding box center [792, 111] width 18 height 18
click at [783, 115] on span "refresh" at bounding box center [792, 111] width 18 height 18
drag, startPoint x: 1206, startPoint y: 166, endPoint x: 1196, endPoint y: 168, distance: 10.1
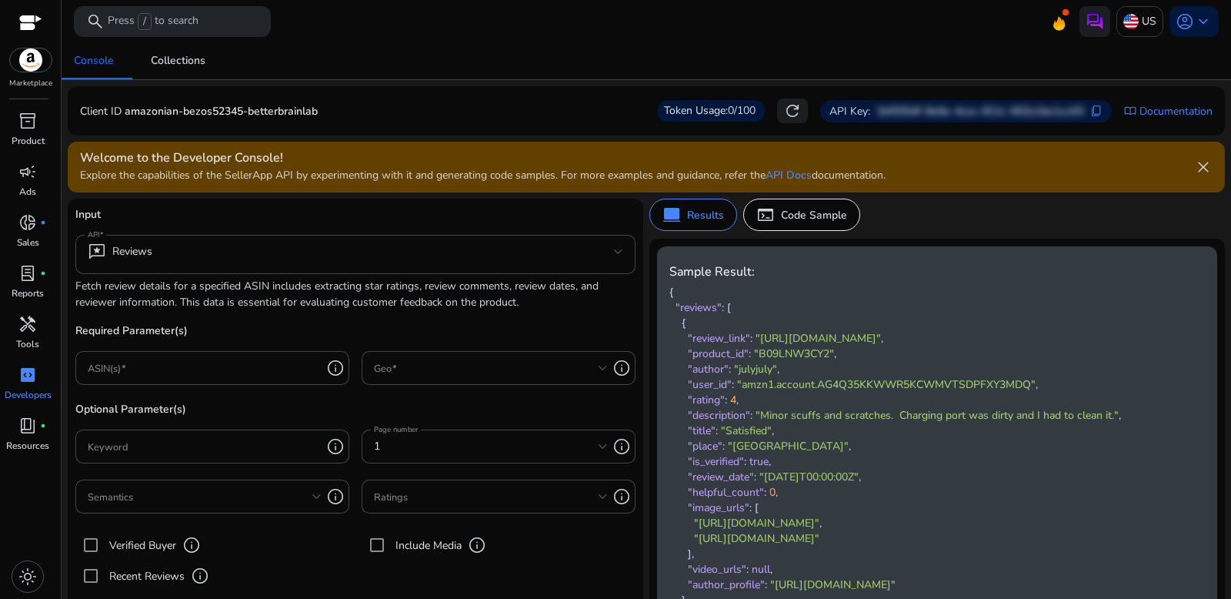
click at [1198, 168] on span "close" at bounding box center [1203, 167] width 18 height 18
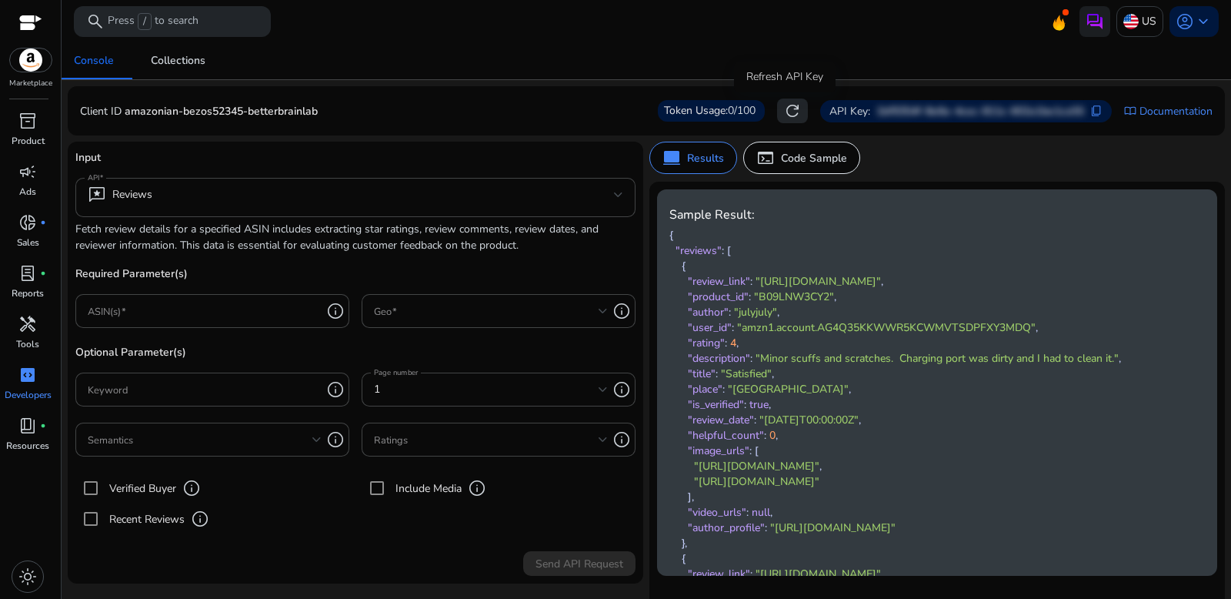
click at [785, 108] on span "refresh" at bounding box center [792, 111] width 18 height 18
click at [734, 110] on span "3/100" at bounding box center [742, 110] width 28 height 15
click at [734, 109] on span "3/100" at bounding box center [742, 110] width 28 height 15
click at [716, 109] on div "Token Usage: 3/100" at bounding box center [711, 111] width 107 height 22
click at [788, 112] on span "refresh" at bounding box center [792, 111] width 18 height 18
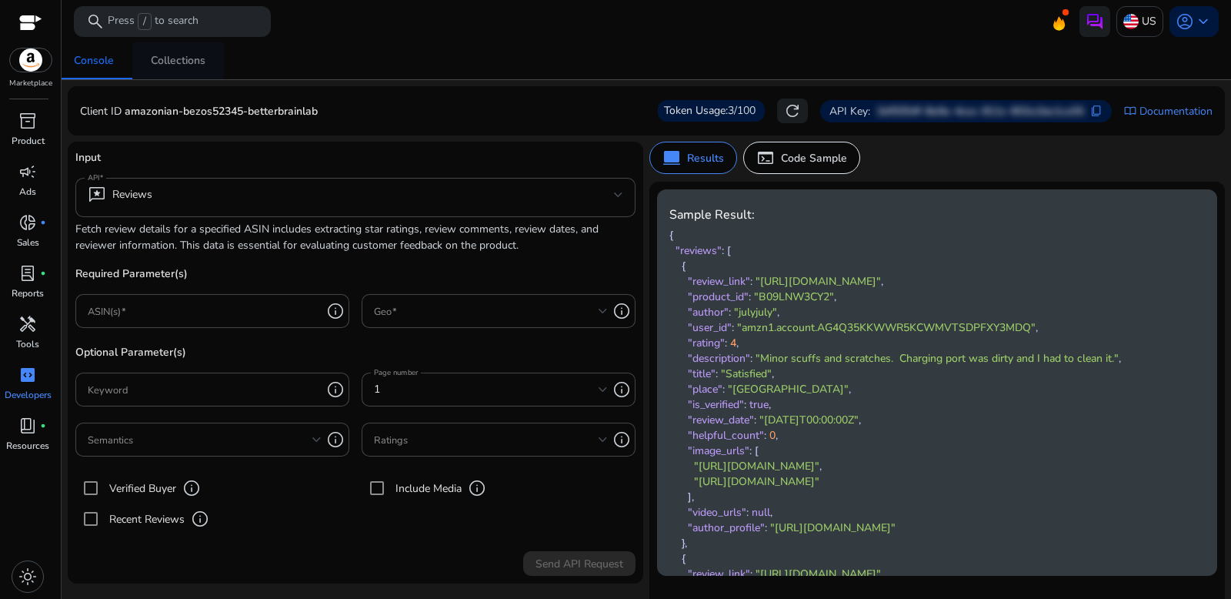
click at [178, 49] on span "Collections" at bounding box center [178, 60] width 55 height 37
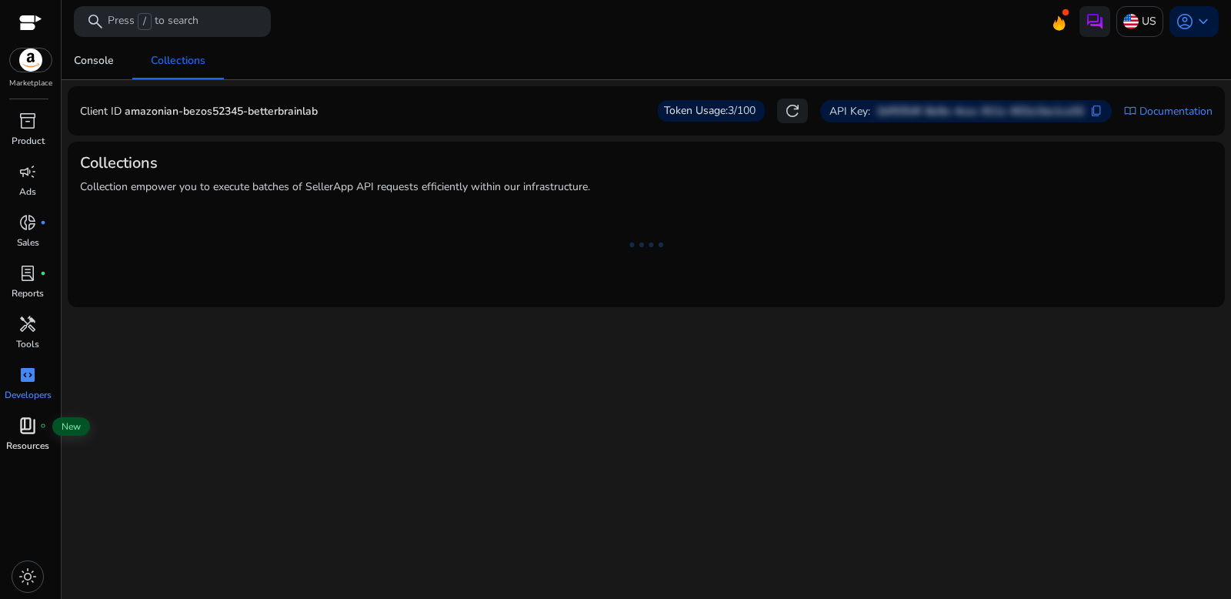
click at [37, 432] on div "book_4 fiber_manual_record" at bounding box center [27, 425] width 43 height 25
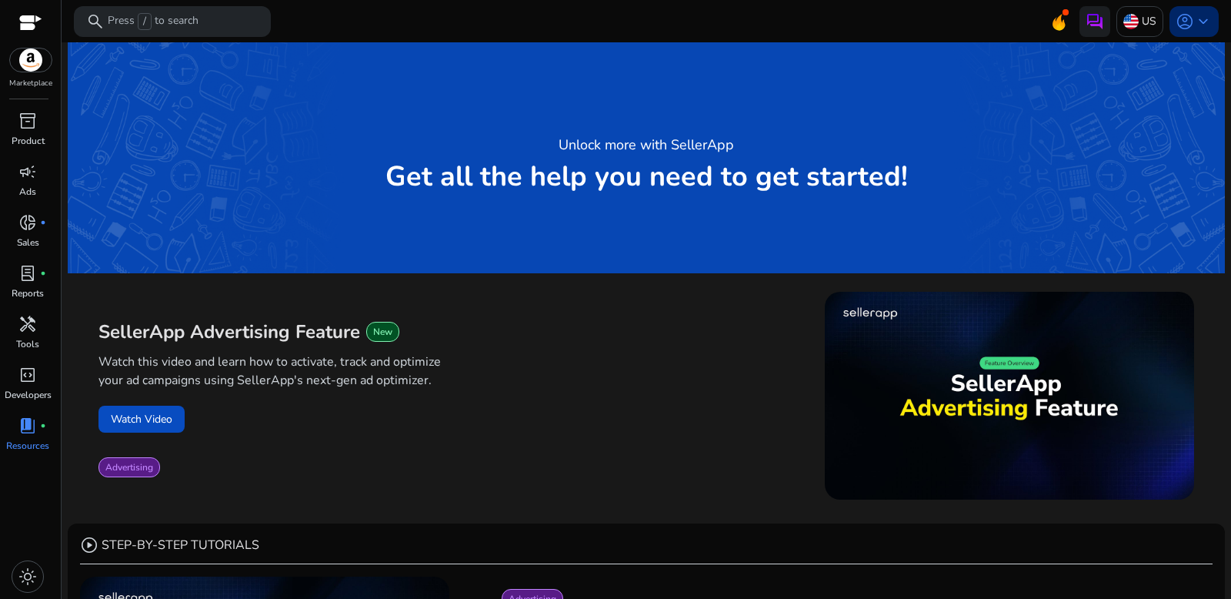
click at [1196, 34] on div "account_circle keyboard_arrow_down" at bounding box center [1193, 21] width 49 height 31
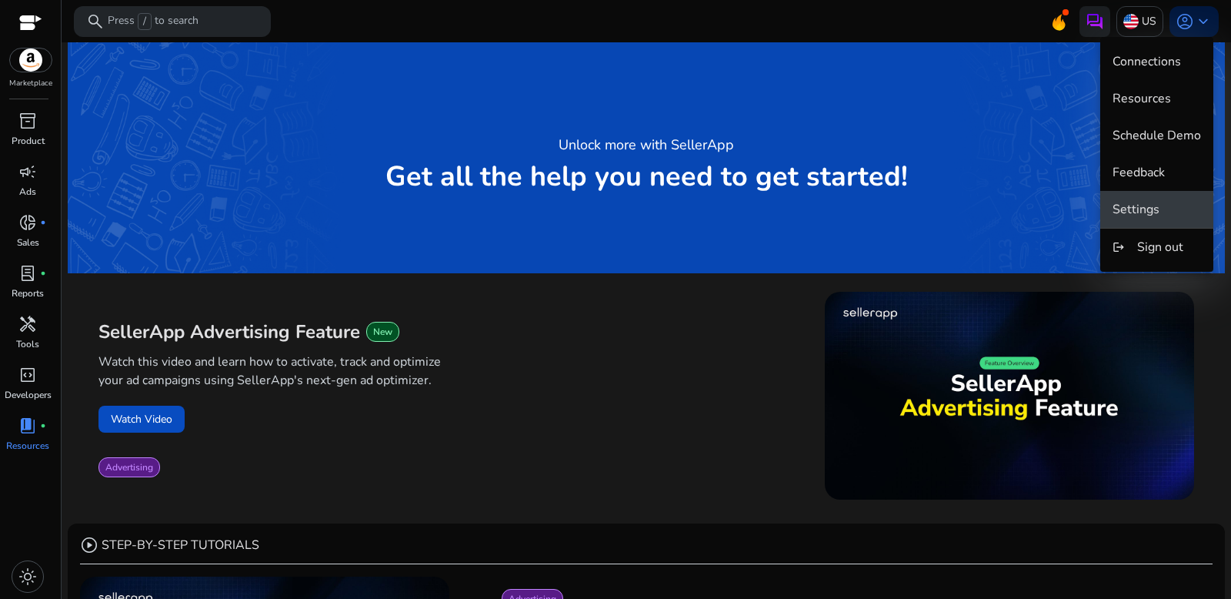
click at [1177, 206] on span "Settings" at bounding box center [1157, 209] width 88 height 17
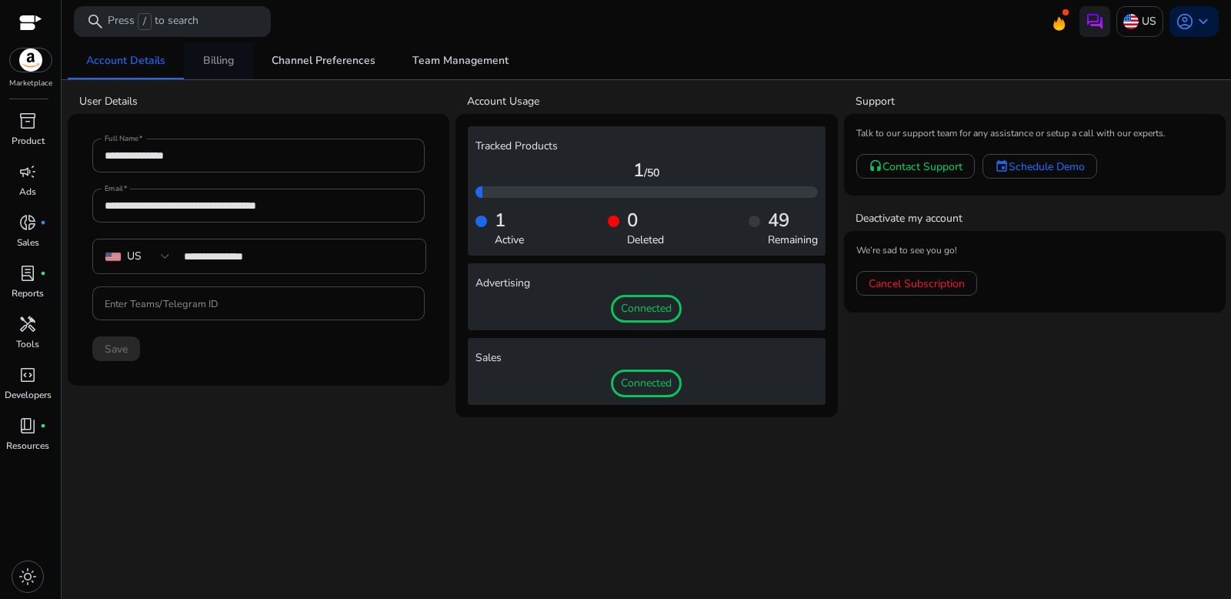
click at [203, 58] on span "Billing" at bounding box center [218, 60] width 31 height 11
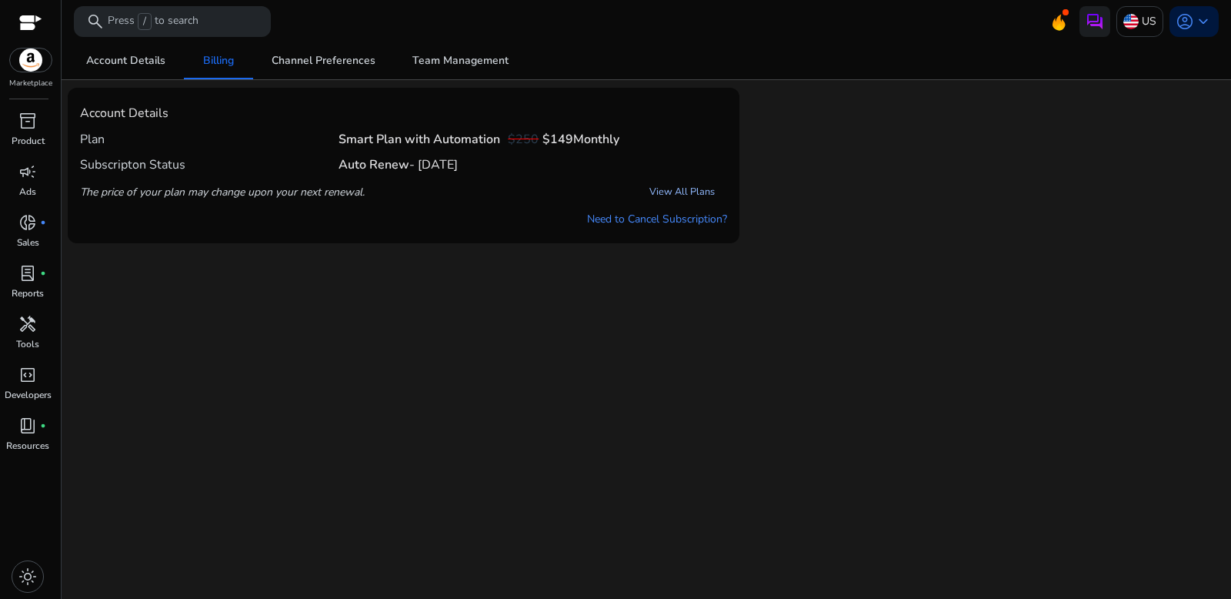
click at [670, 184] on link "View All Plans" at bounding box center [682, 192] width 90 height 28
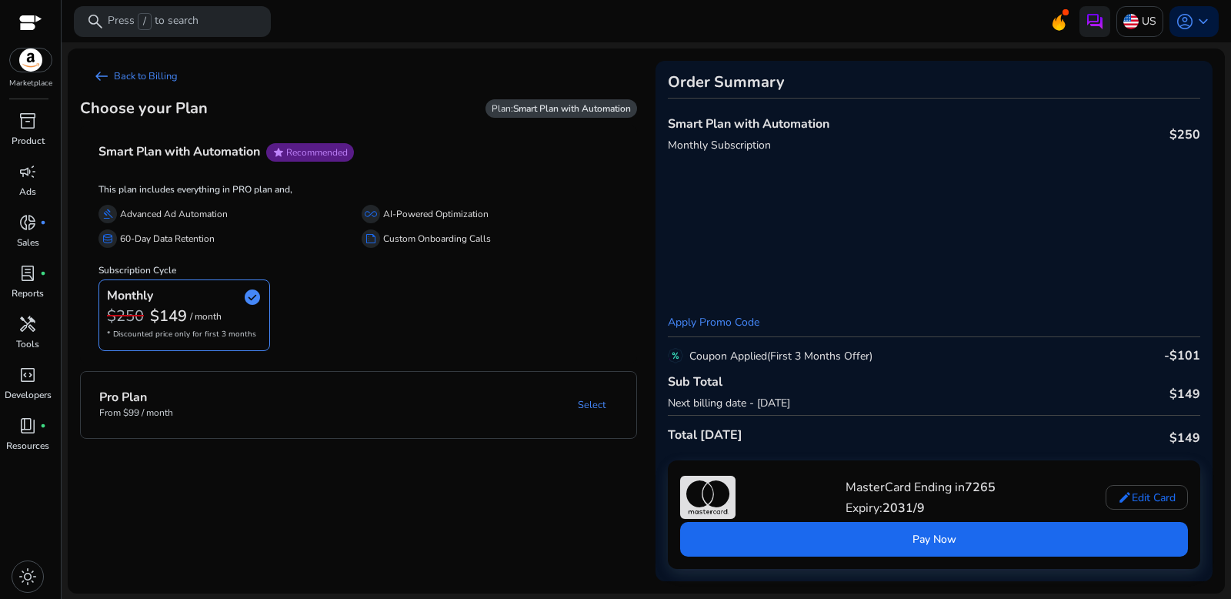
click at [45, 20] on div "Marketplace" at bounding box center [30, 44] width 61 height 89
click at [28, 577] on span "light_mode" at bounding box center [27, 576] width 18 height 18
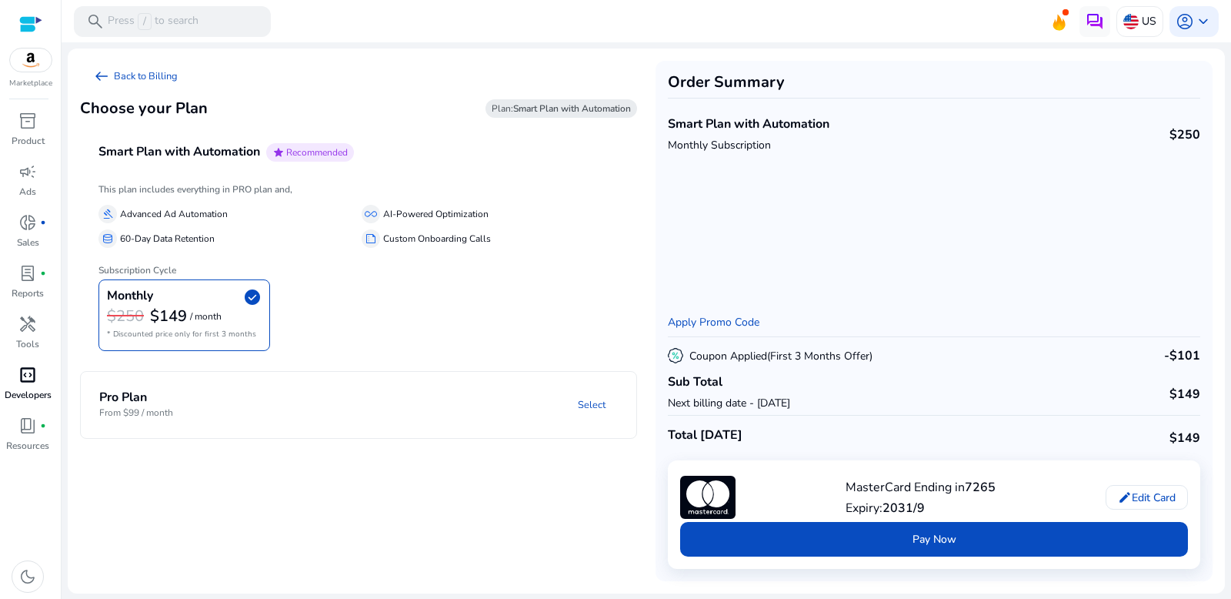
click at [34, 376] on span "code_blocks" at bounding box center [27, 374] width 18 height 18
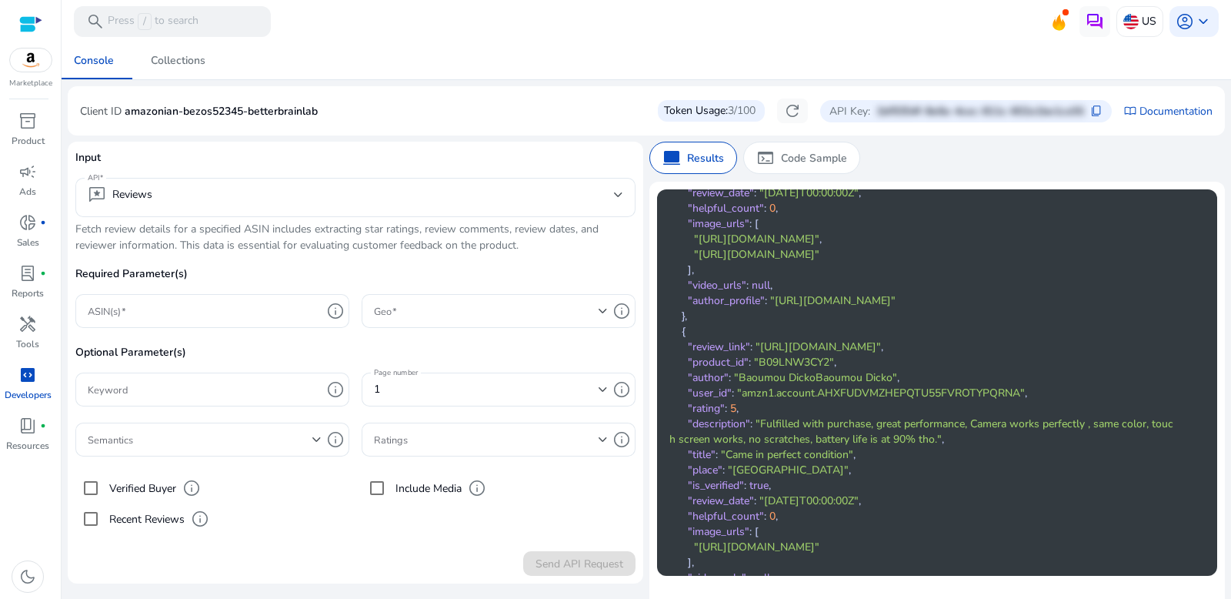
scroll to position [25, 0]
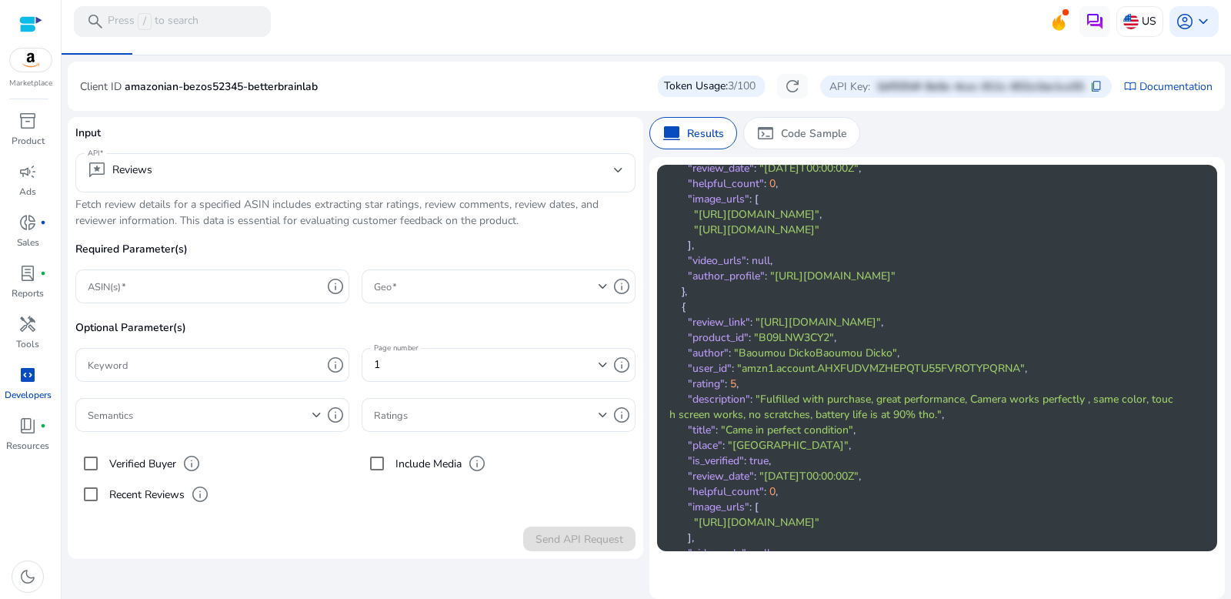
click at [26, 327] on span "handyman" at bounding box center [27, 324] width 18 height 18
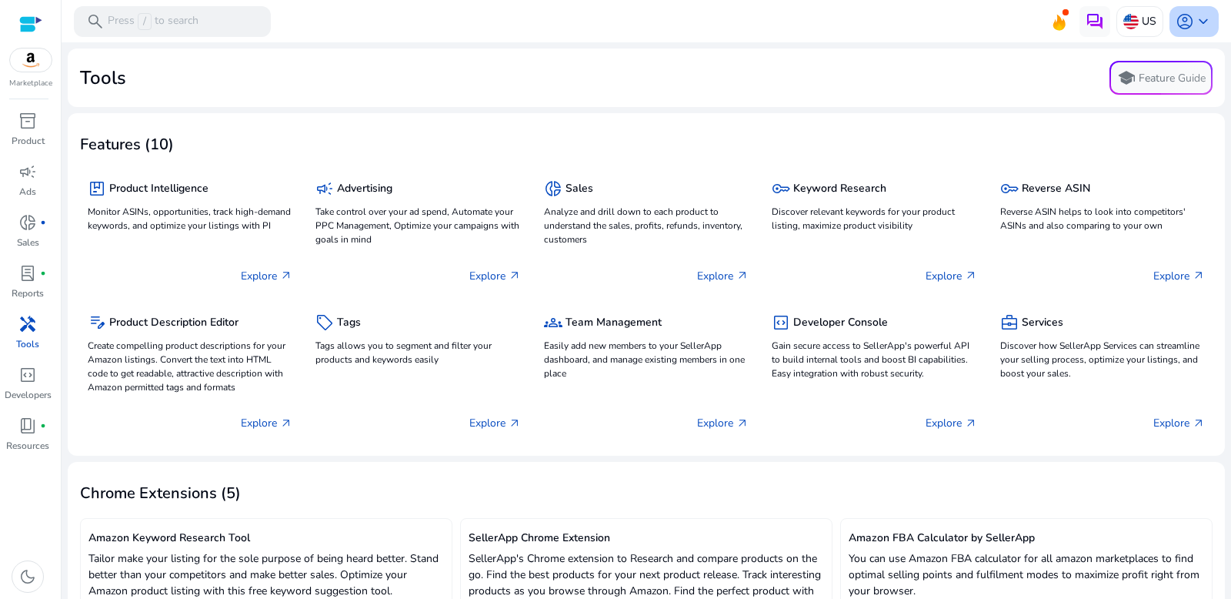
click at [1194, 25] on span "keyboard_arrow_down" at bounding box center [1203, 21] width 18 height 18
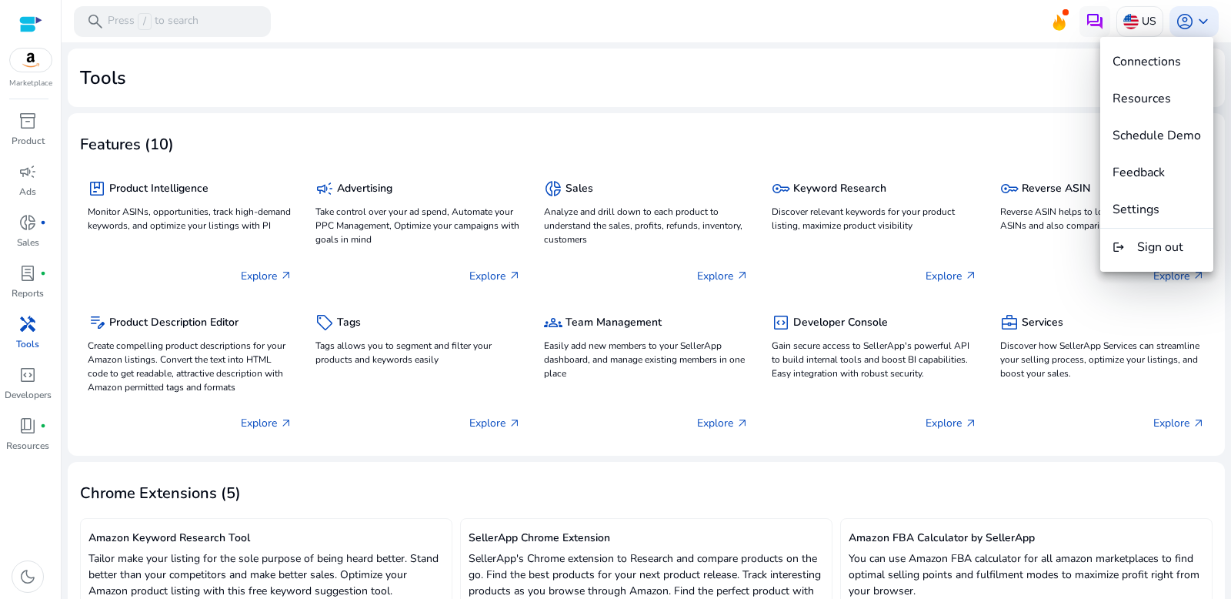
drag, startPoint x: 1015, startPoint y: 55, endPoint x: 1033, endPoint y: 45, distance: 20.0
click at [1028, 48] on div at bounding box center [615, 299] width 1231 height 599
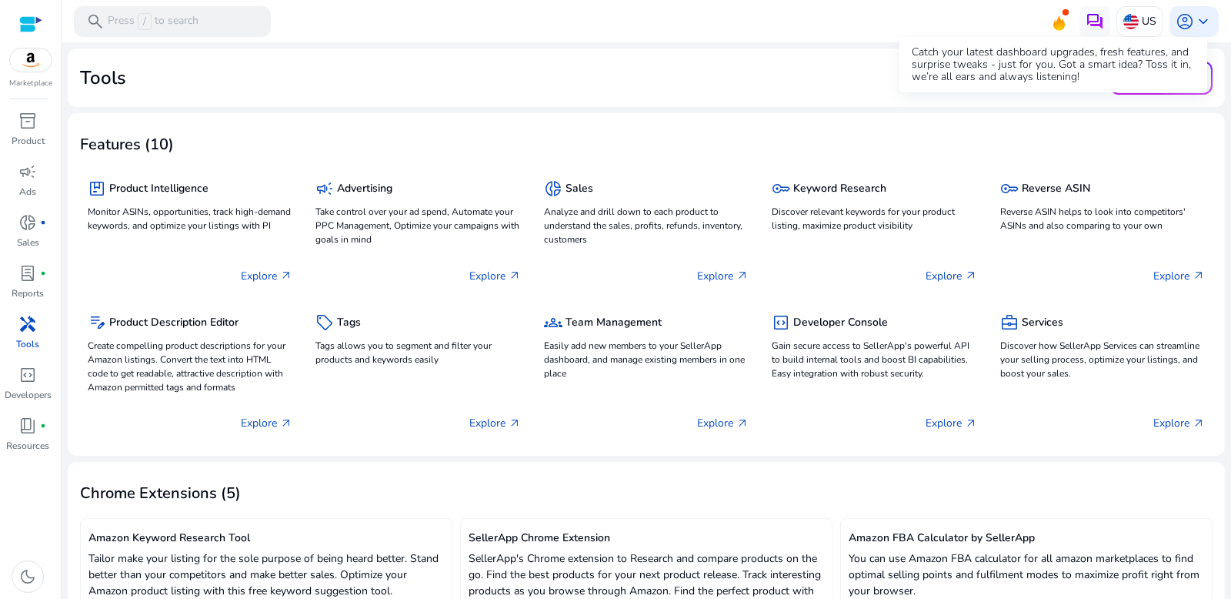
click at [1061, 21] on icon at bounding box center [1058, 20] width 23 height 22
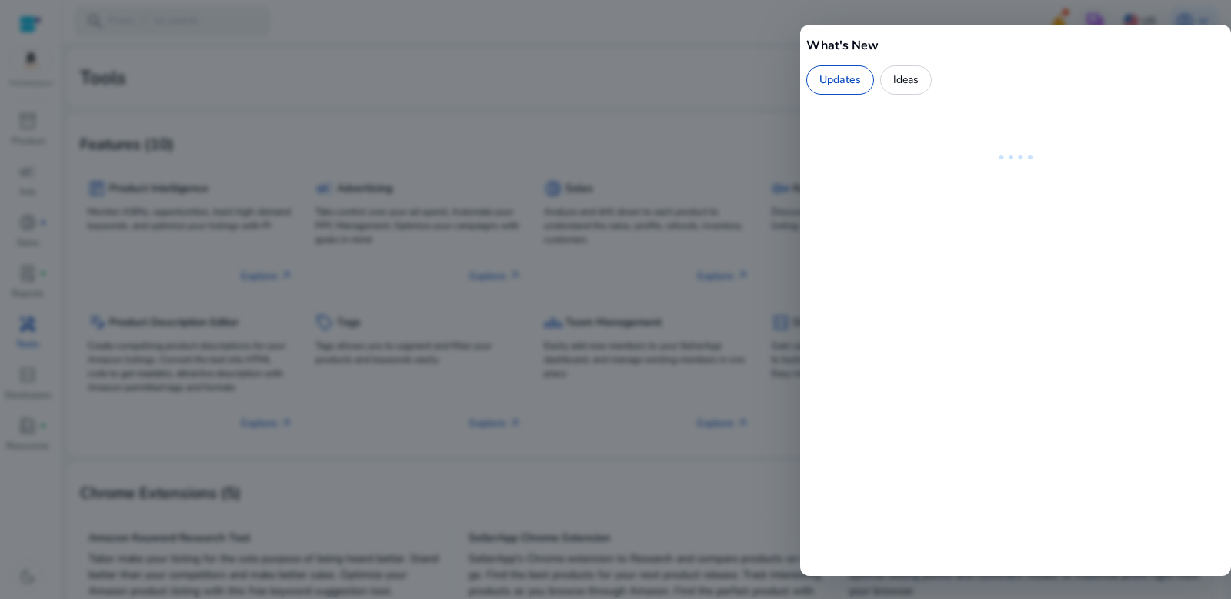
click at [795, 30] on div at bounding box center [615, 299] width 1231 height 599
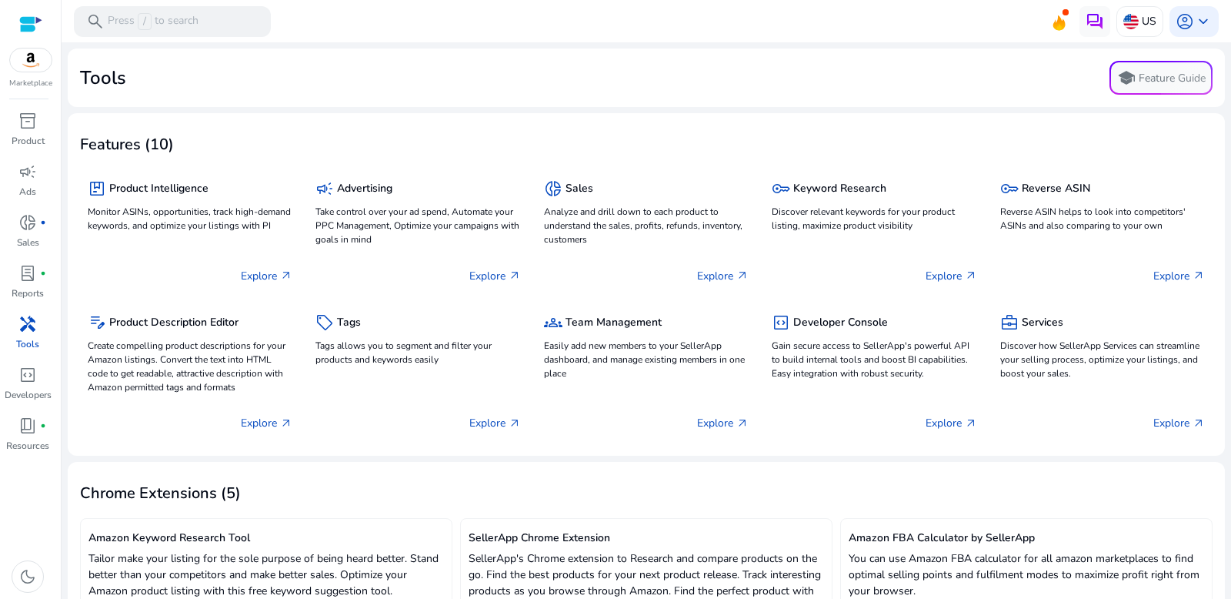
click at [41, 32] on div at bounding box center [30, 24] width 23 height 18
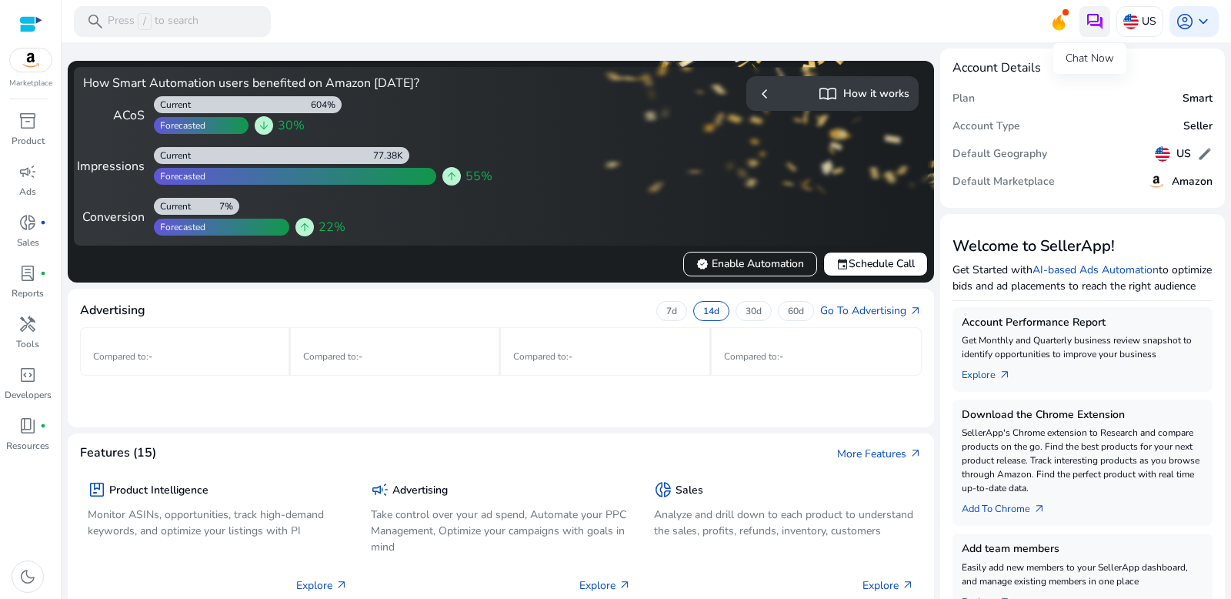
click at [1099, 23] on button at bounding box center [1094, 21] width 31 height 31
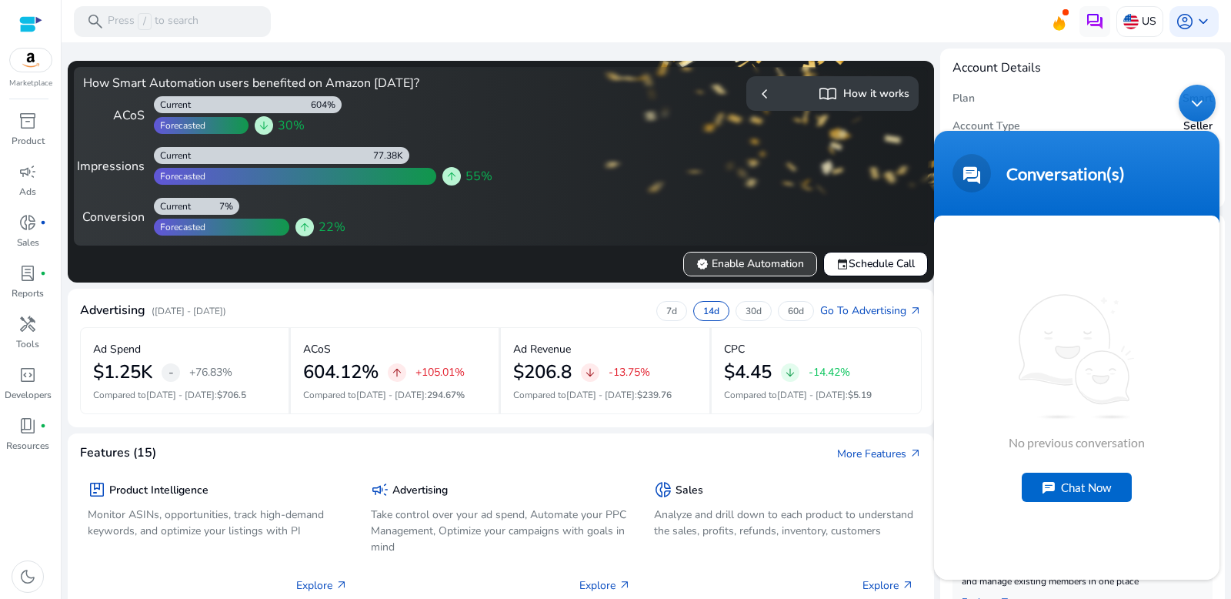
click at [716, 268] on span "verified Enable Automation" at bounding box center [750, 263] width 108 height 16
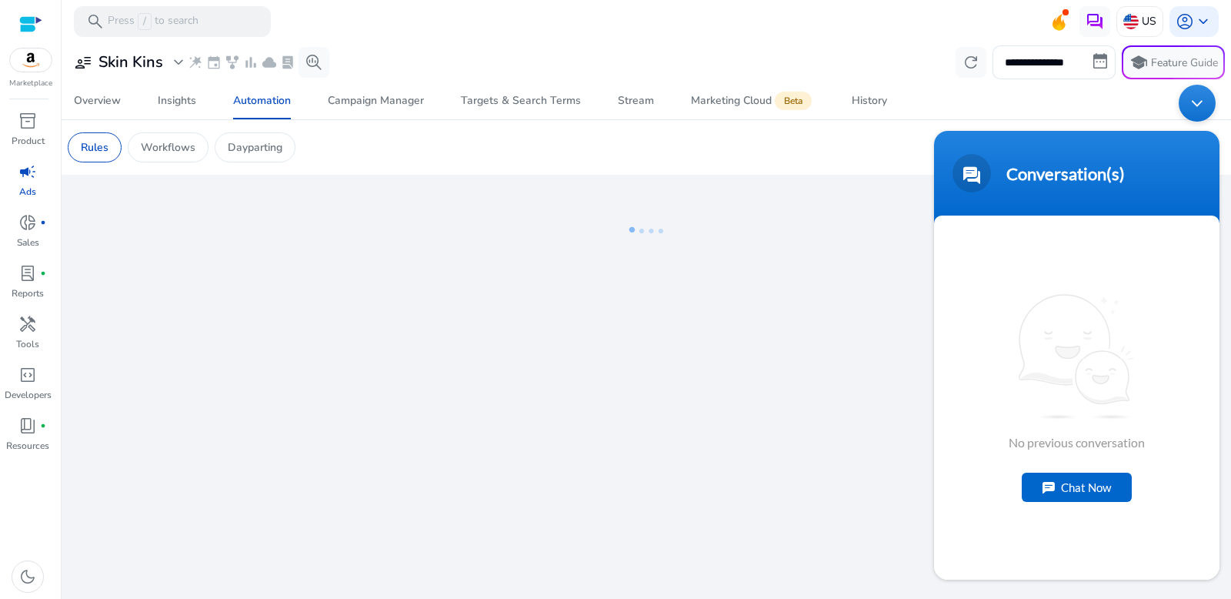
click at [1191, 115] on div "Minimize live chat window" at bounding box center [1197, 103] width 37 height 37
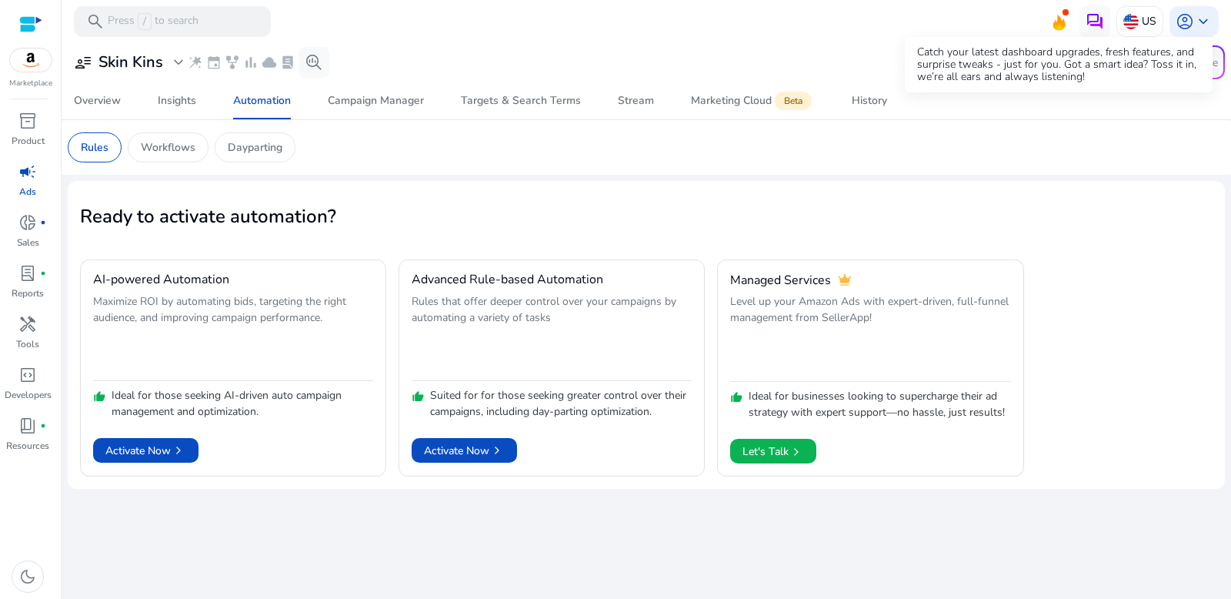
click at [1054, 25] on icon at bounding box center [1059, 22] width 12 height 15
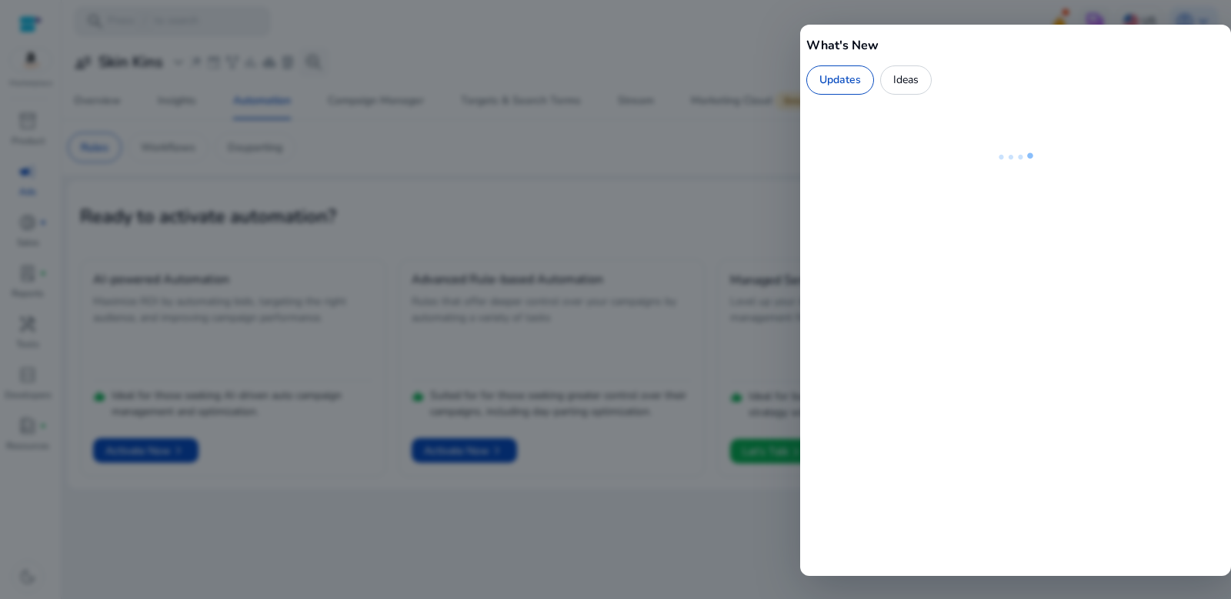
click at [814, 14] on div at bounding box center [615, 299] width 1231 height 599
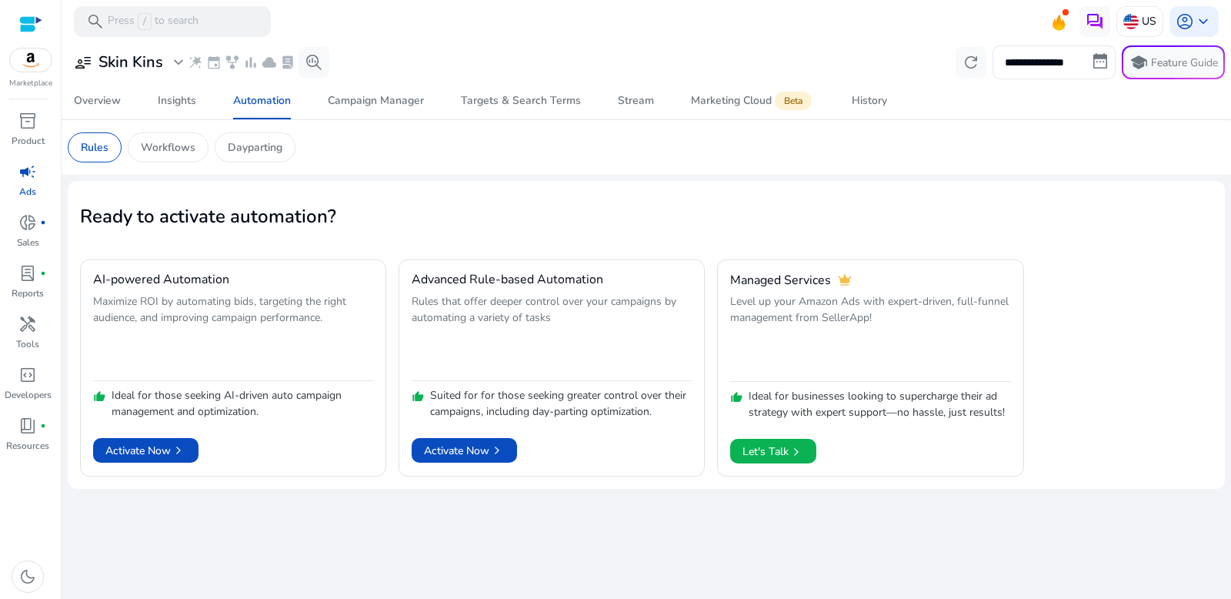
drag, startPoint x: 711, startPoint y: 46, endPoint x: 746, endPoint y: 37, distance: 35.8
click at [710, 46] on div "**********" at bounding box center [646, 62] width 1157 height 34
click at [1094, 25] on img at bounding box center [1095, 21] width 18 height 18
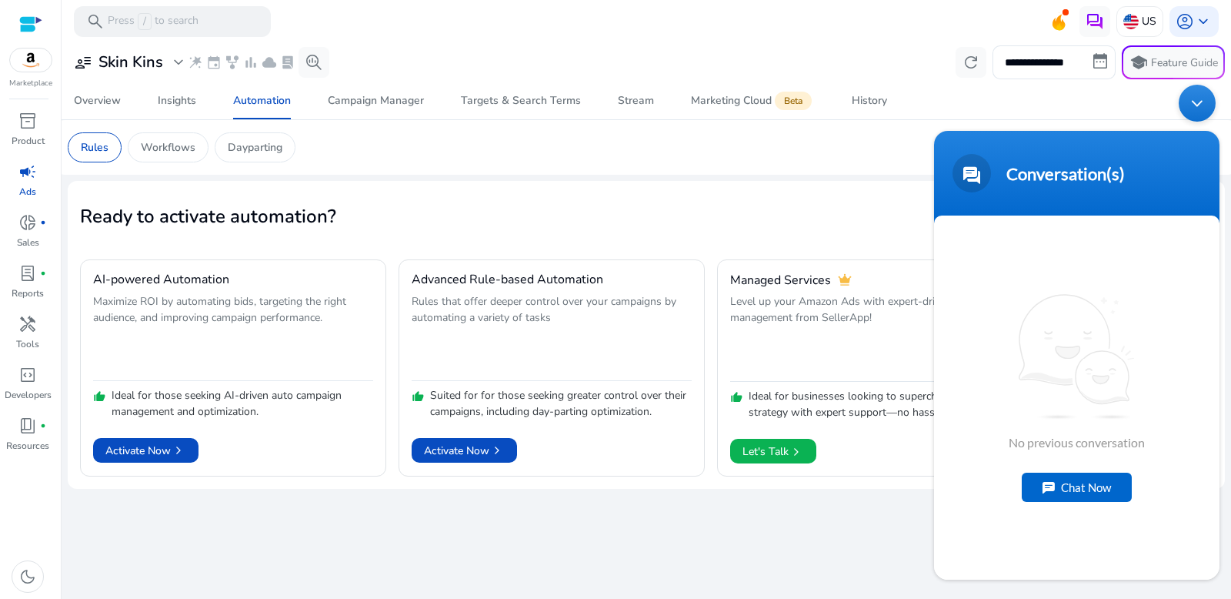
click at [1079, 503] on div "No previous conversation Chat Now" at bounding box center [1076, 397] width 285 height 364
click at [1079, 499] on div "Chat Now" at bounding box center [1077, 486] width 110 height 29
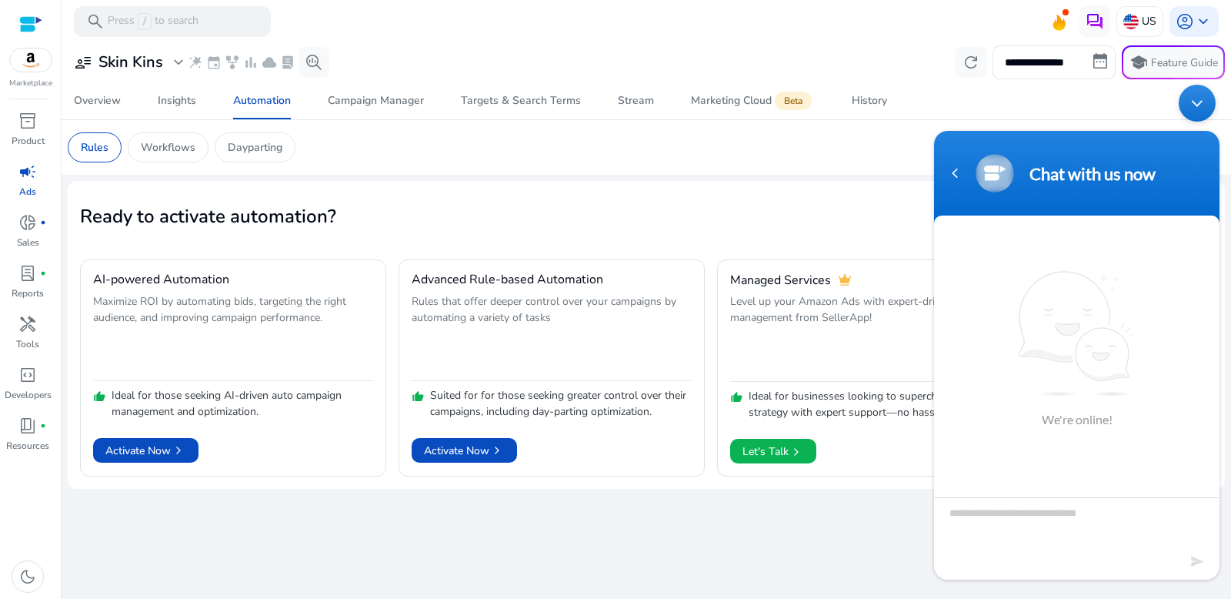
click at [992, 522] on textarea "Type your message and hit 'Enter'" at bounding box center [1076, 524] width 285 height 54
click at [999, 515] on textarea "Type your message and hit 'Enter'" at bounding box center [1076, 524] width 285 height 54
type textarea "**********"
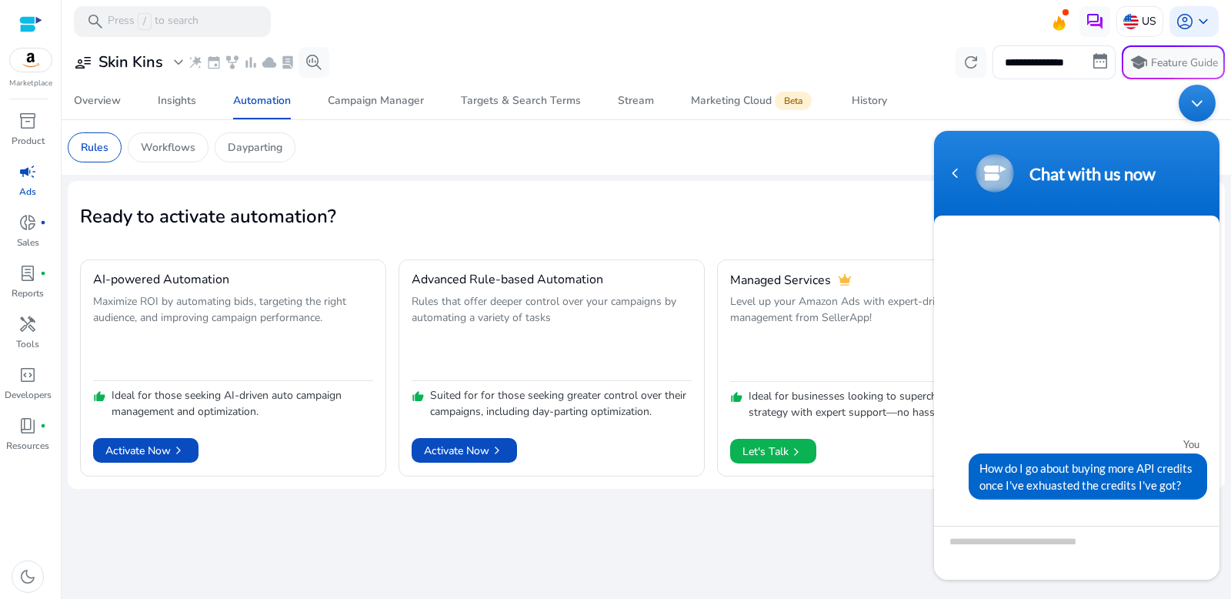
scroll to position [87, 0]
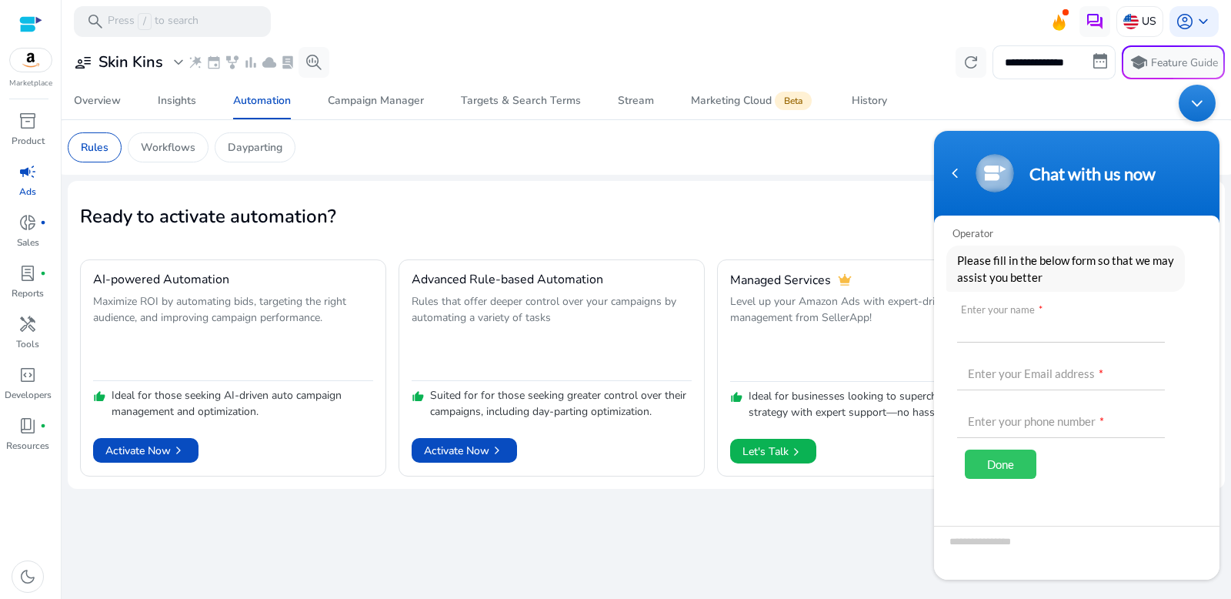
click at [1096, 336] on input "text" at bounding box center [1061, 323] width 208 height 37
click at [1083, 422] on input "text" at bounding box center [1061, 419] width 208 height 37
click at [982, 322] on input "text" at bounding box center [1061, 323] width 208 height 37
type input "**********"
click at [1034, 380] on input "text" at bounding box center [1061, 371] width 208 height 37
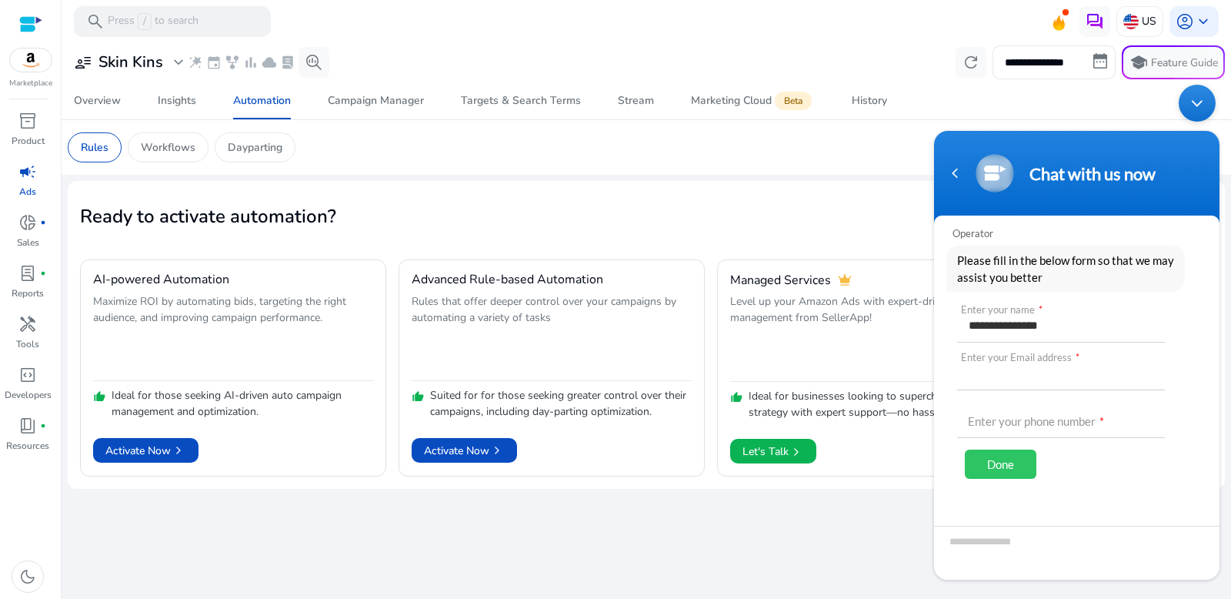
paste input "**********"
type input "**********"
click at [1043, 409] on input "text" at bounding box center [1061, 419] width 208 height 37
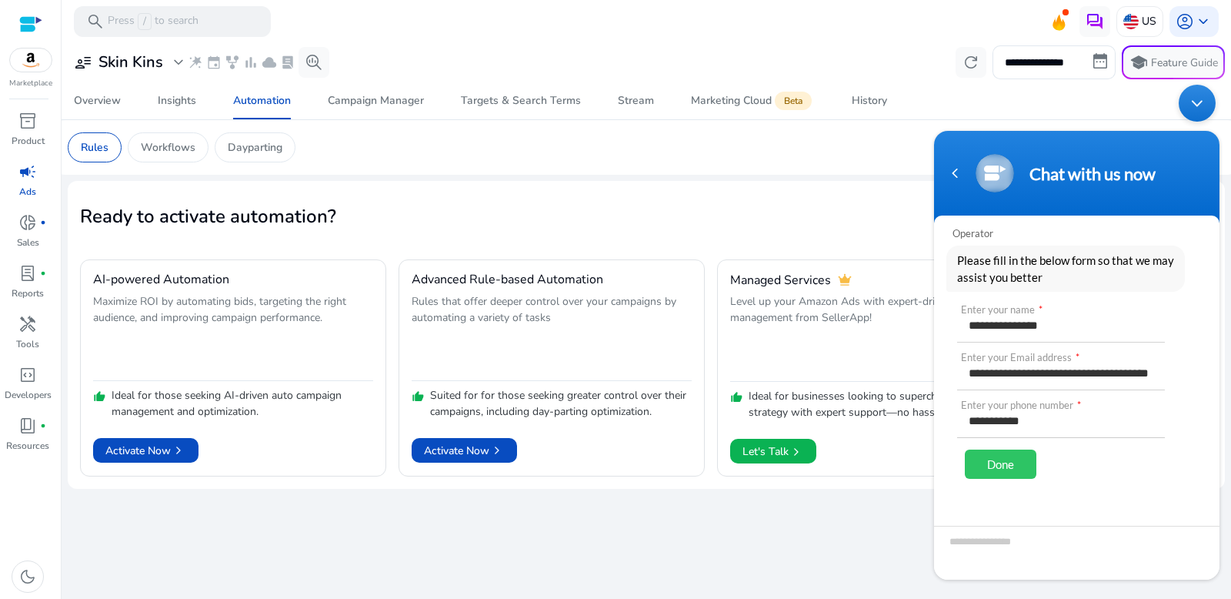
type input "**********"
click at [1011, 452] on div "Done" at bounding box center [1001, 463] width 72 height 29
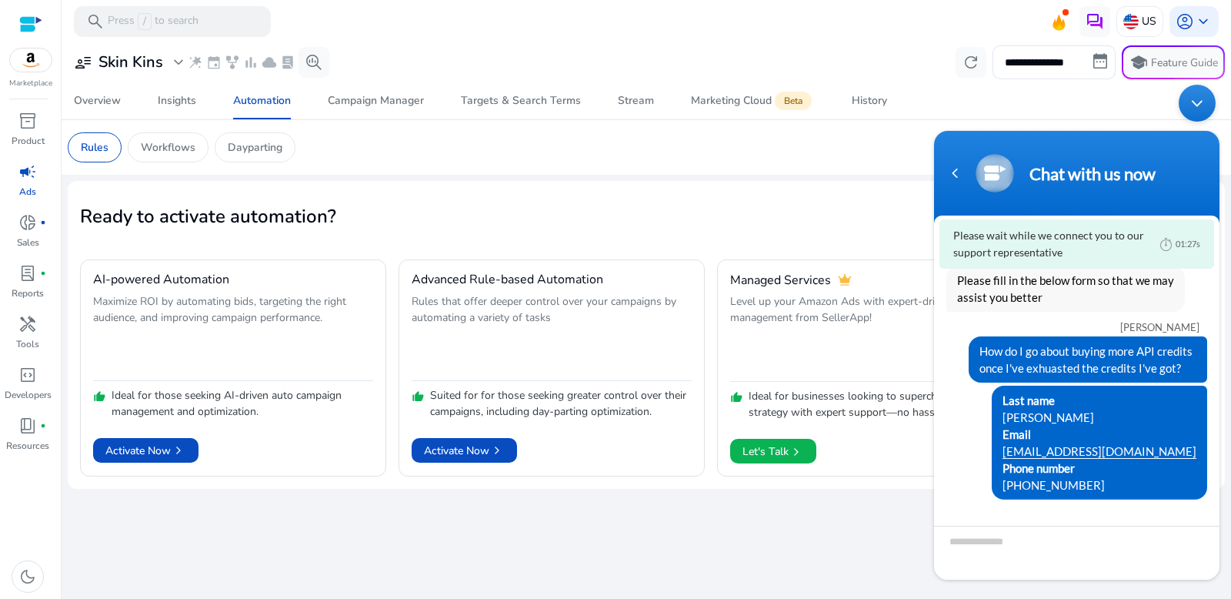
click at [1200, 109] on div "Minimize live chat window" at bounding box center [1197, 103] width 37 height 37
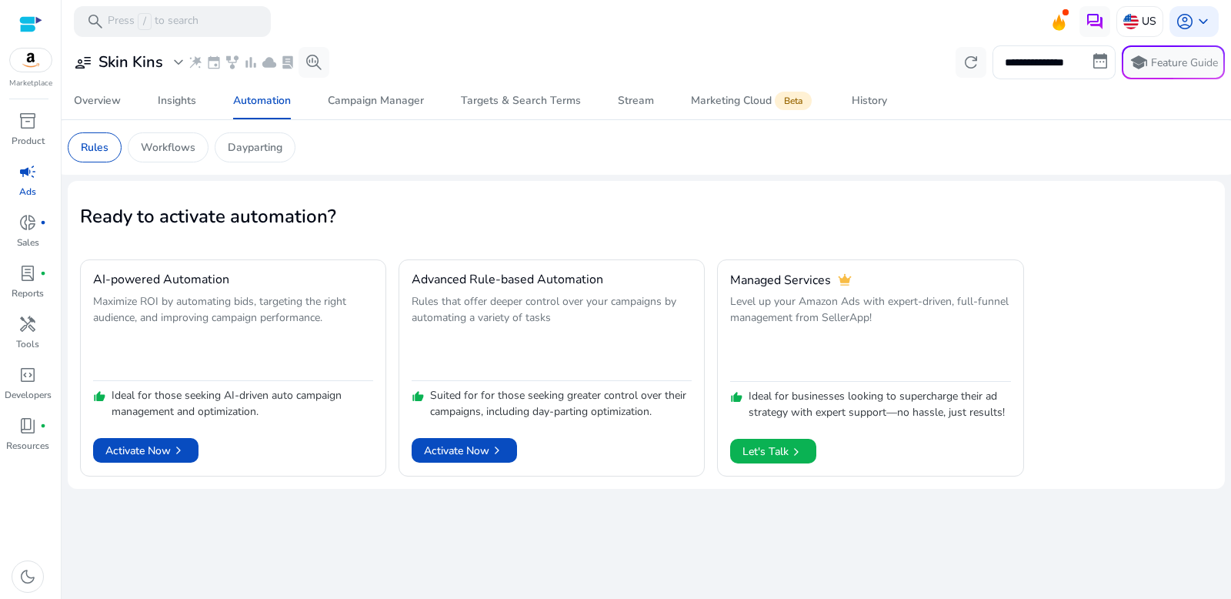
scroll to position [164, 0]
